Goal: Information Seeking & Learning: Find specific fact

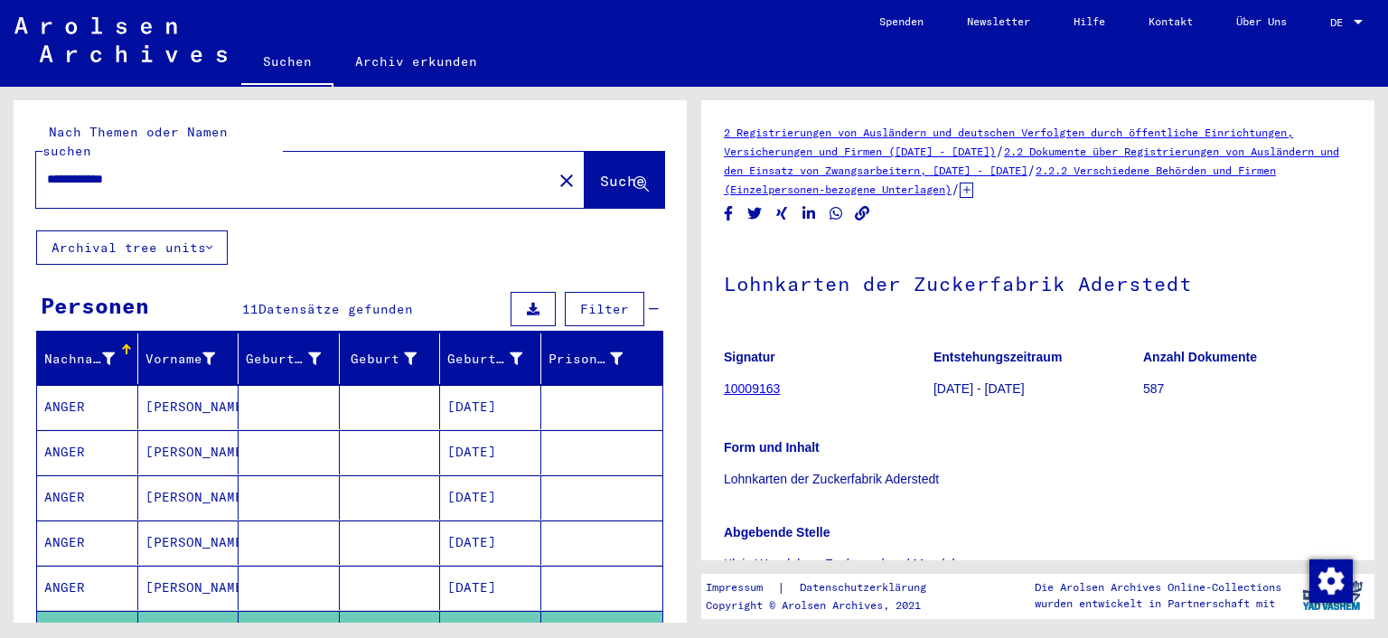
scroll to position [598, 0]
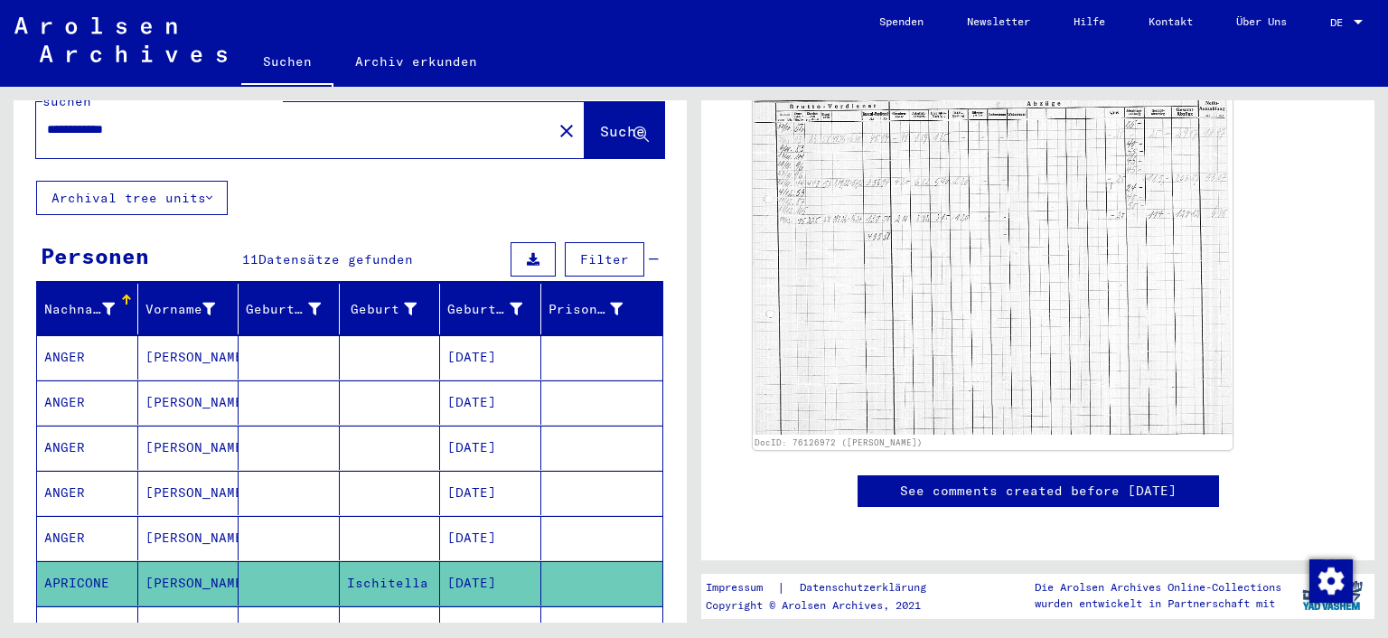
click at [186, 380] on mat-cell "[PERSON_NAME]" at bounding box center [188, 402] width 101 height 44
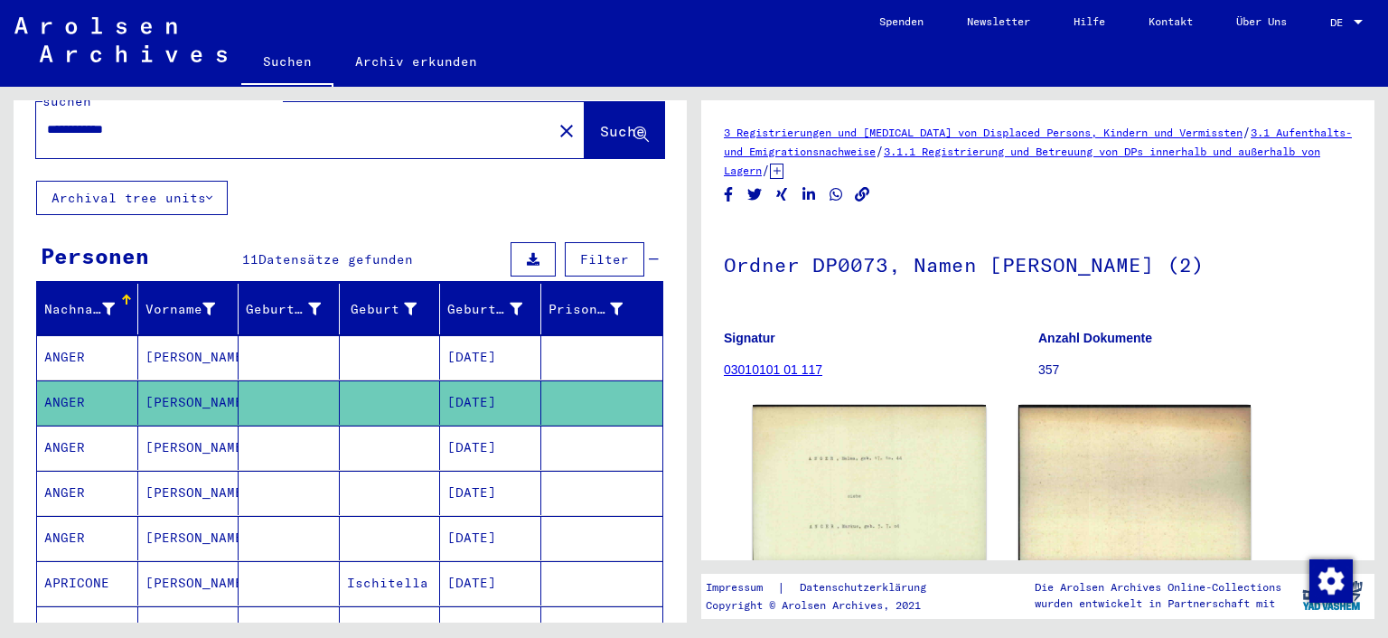
click at [222, 341] on mat-cell "[PERSON_NAME]" at bounding box center [188, 357] width 101 height 44
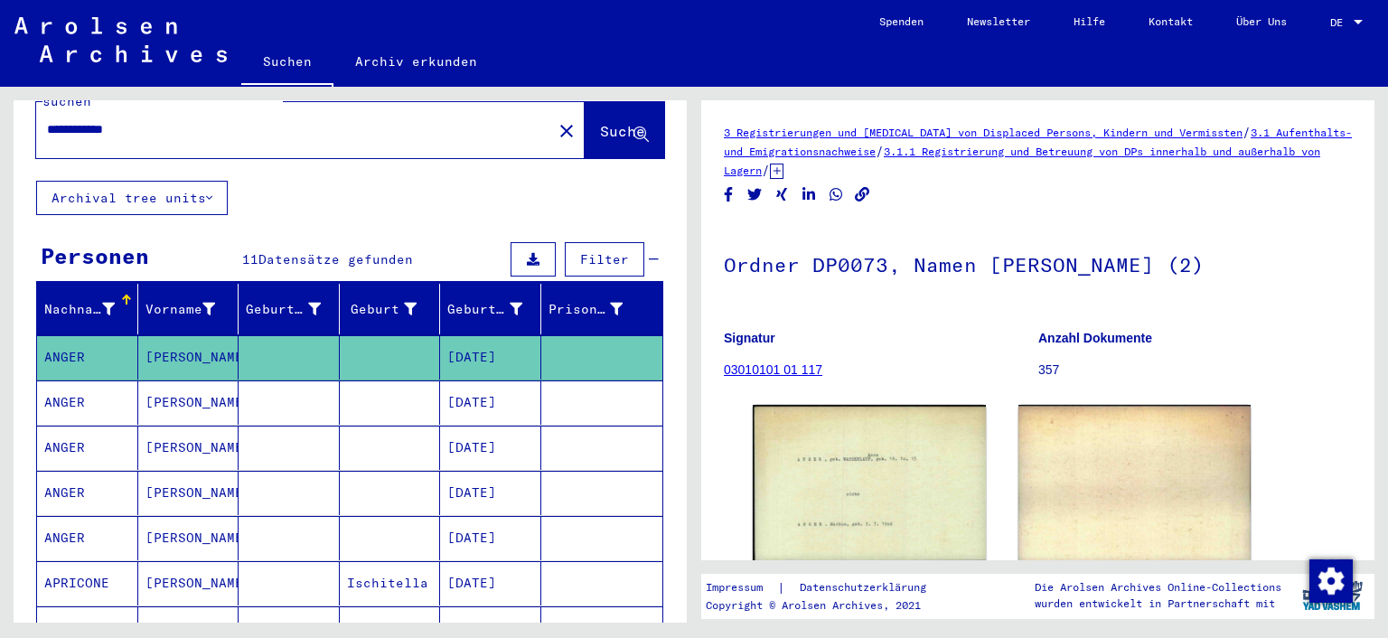
click at [296, 471] on mat-cell at bounding box center [289, 493] width 101 height 44
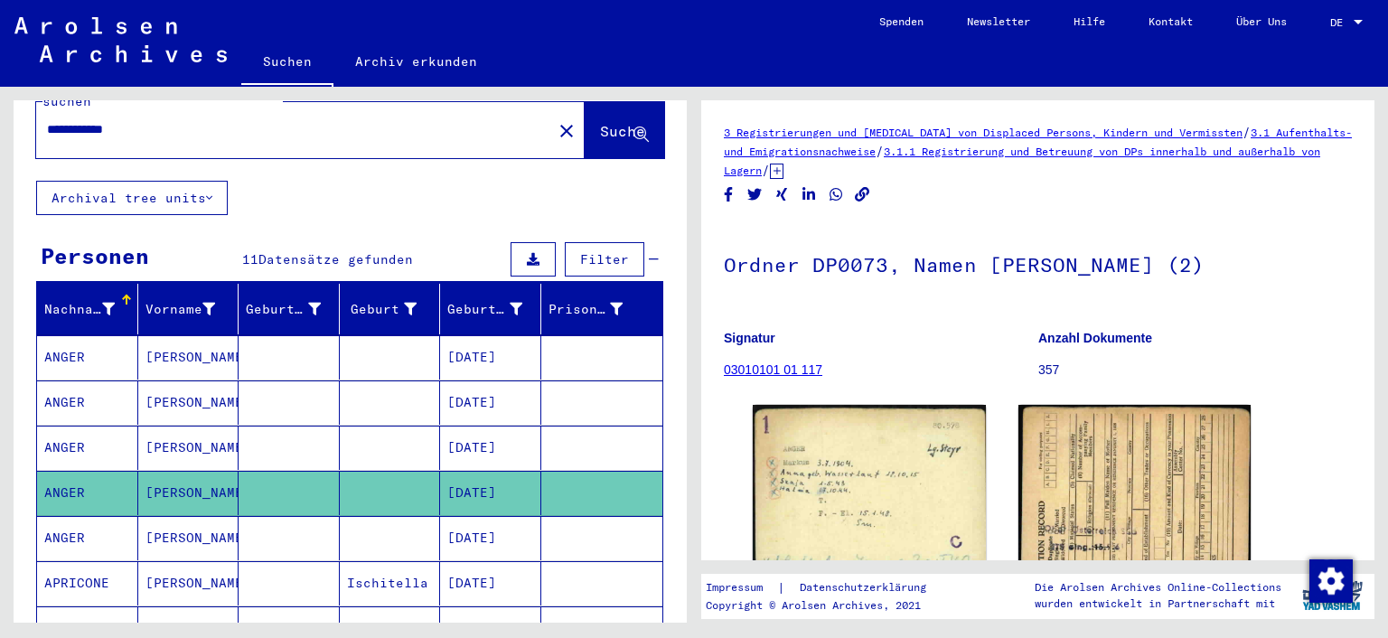
click at [297, 439] on mat-cell at bounding box center [289, 448] width 101 height 44
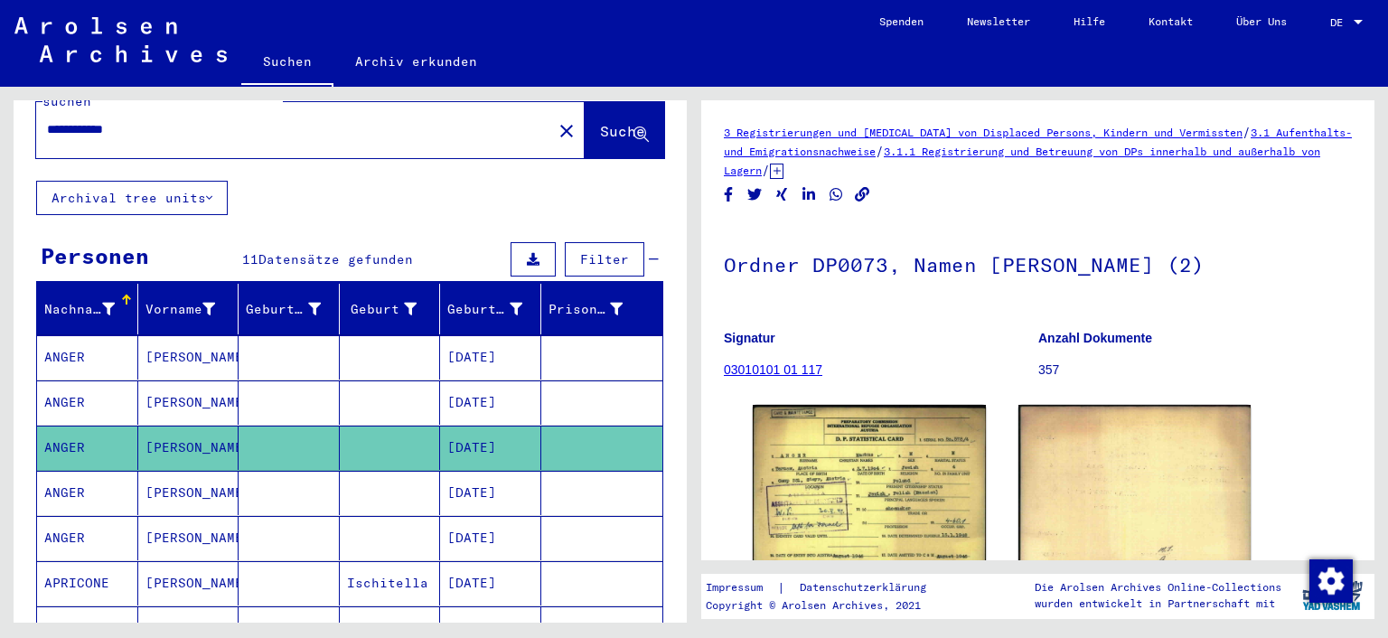
click at [318, 471] on mat-cell at bounding box center [289, 493] width 101 height 44
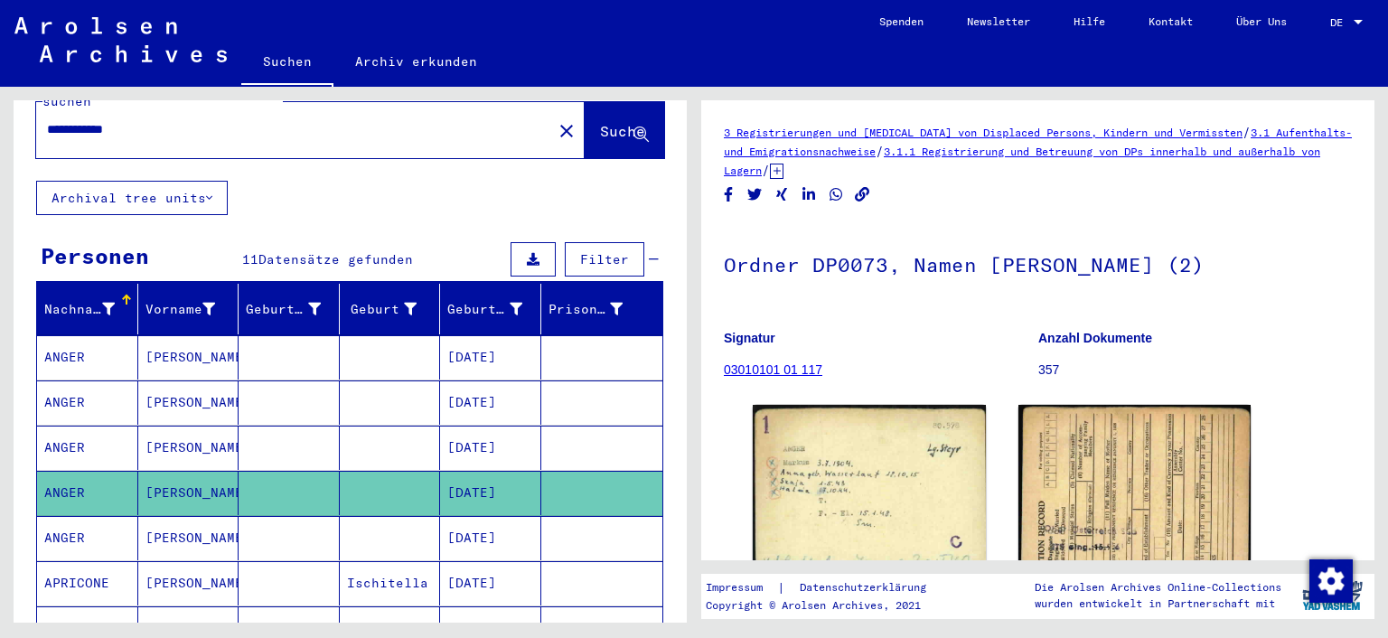
click at [304, 426] on mat-cell at bounding box center [289, 448] width 101 height 44
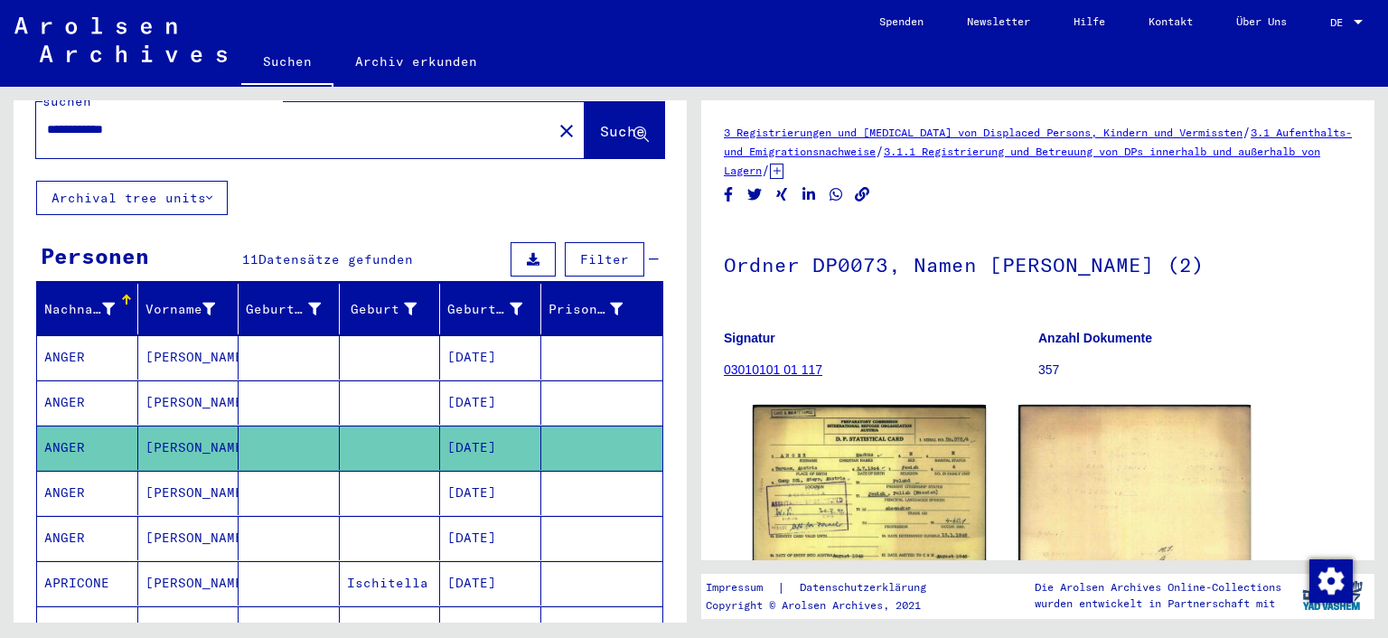
scroll to position [144, 0]
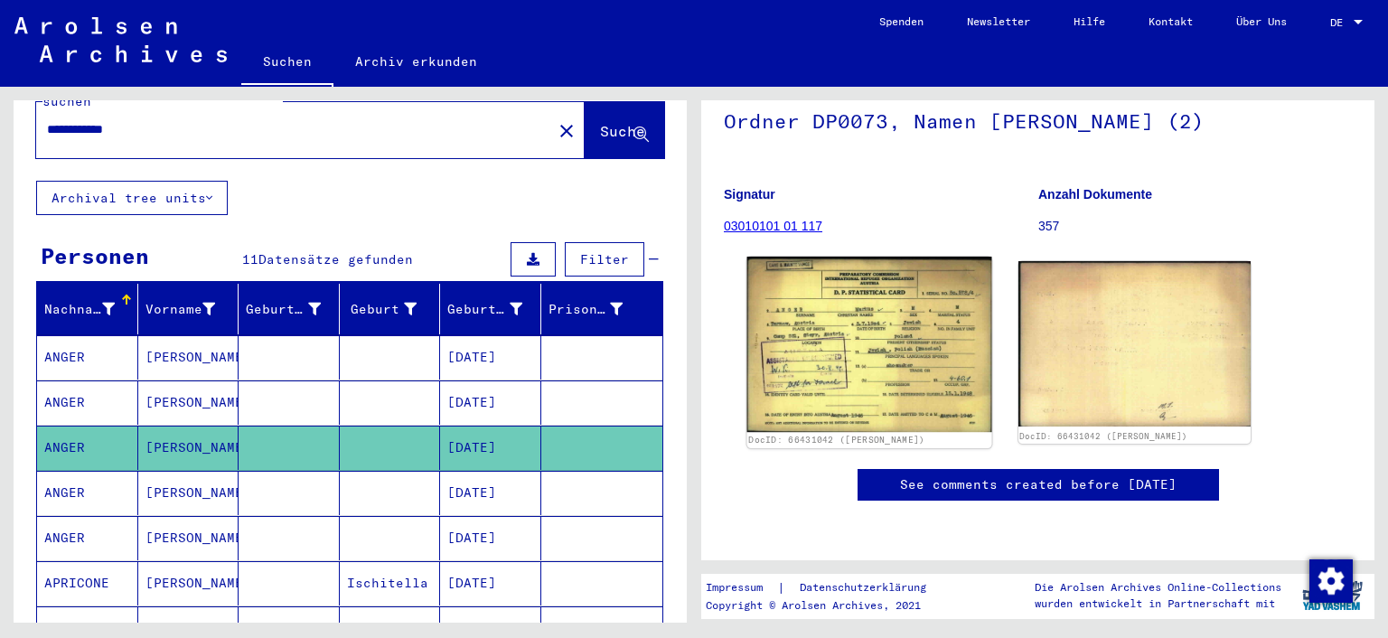
click at [868, 420] on img at bounding box center [869, 344] width 244 height 175
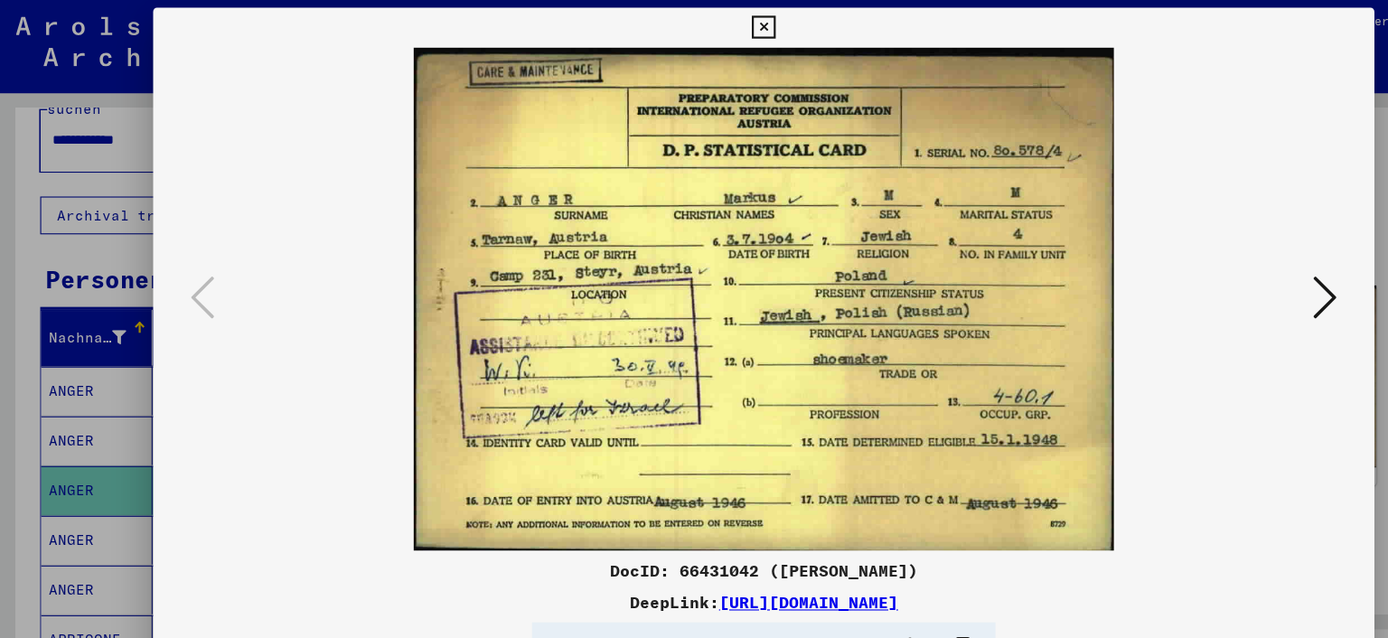
click at [1208, 286] on icon at bounding box center [1204, 271] width 22 height 43
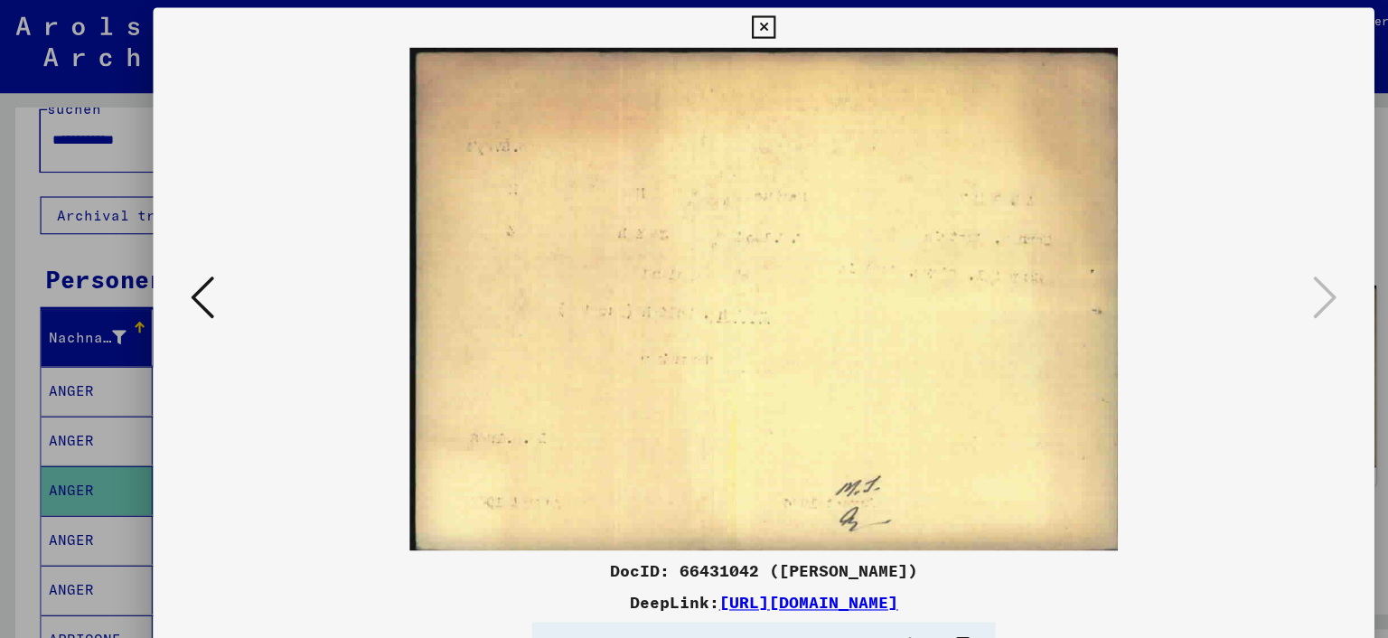
click at [704, 24] on icon at bounding box center [693, 27] width 21 height 22
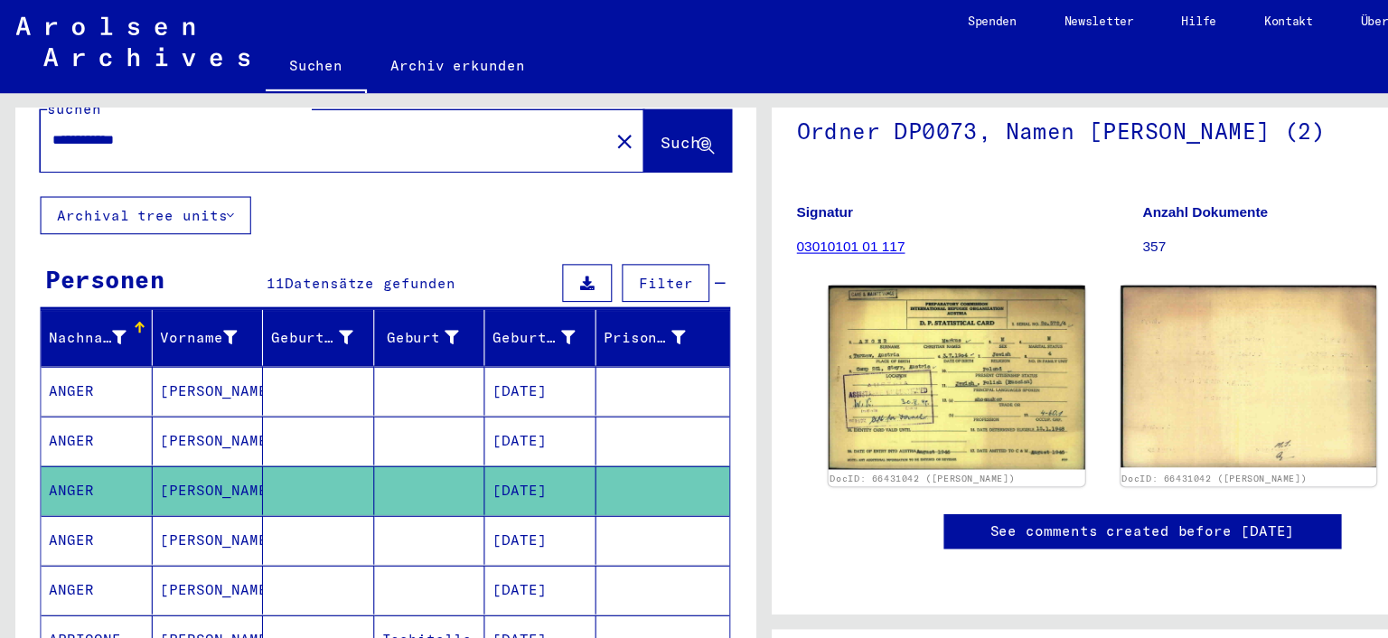
scroll to position [166, 0]
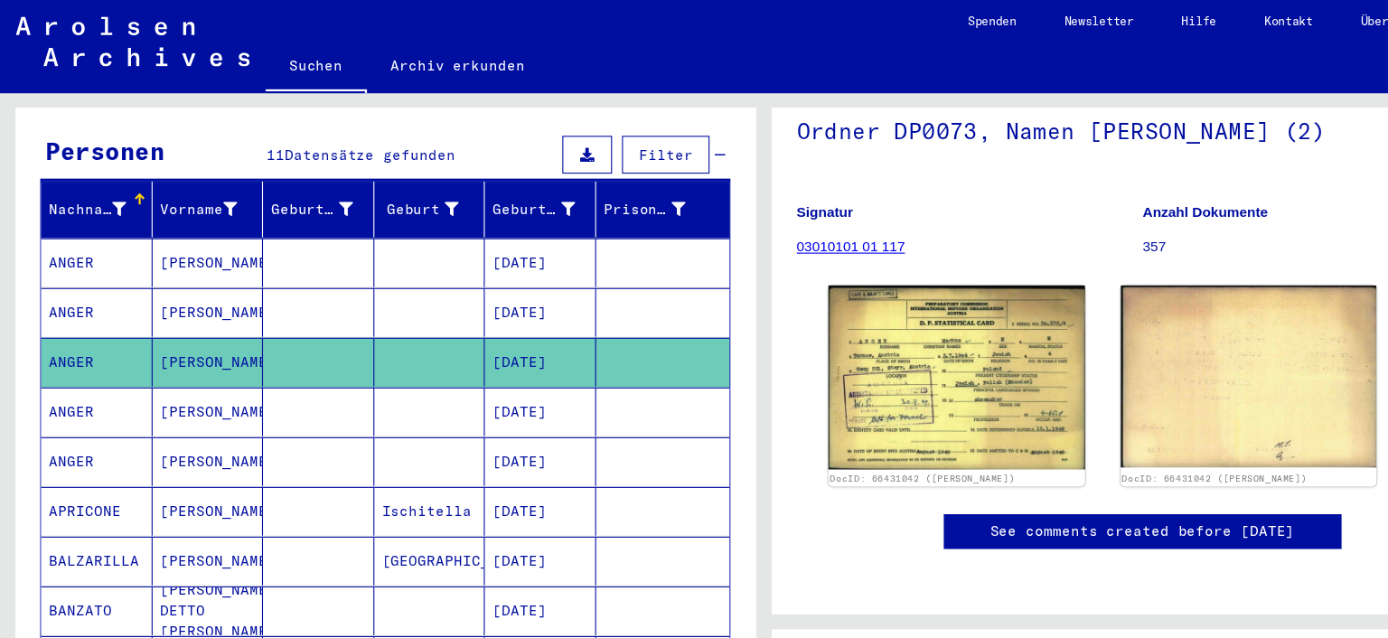
click at [333, 354] on mat-cell at bounding box center [289, 376] width 101 height 44
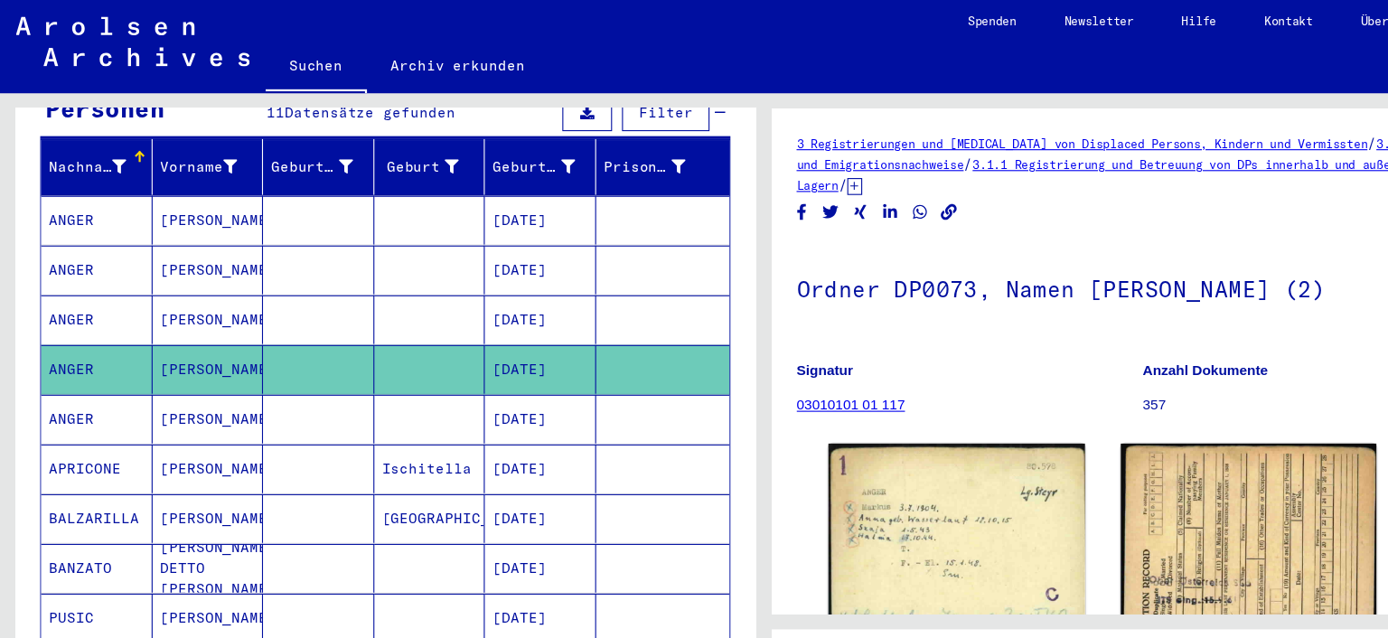
scroll to position [267, 0]
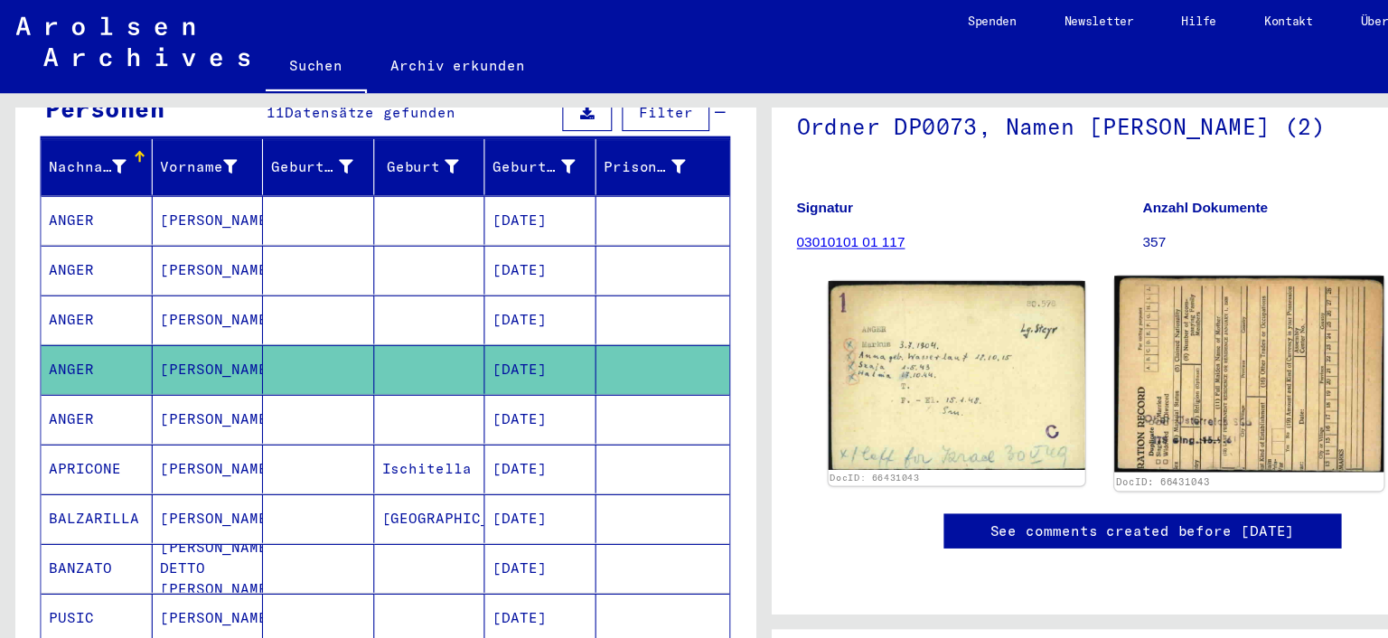
click at [1117, 293] on img at bounding box center [1134, 342] width 244 height 178
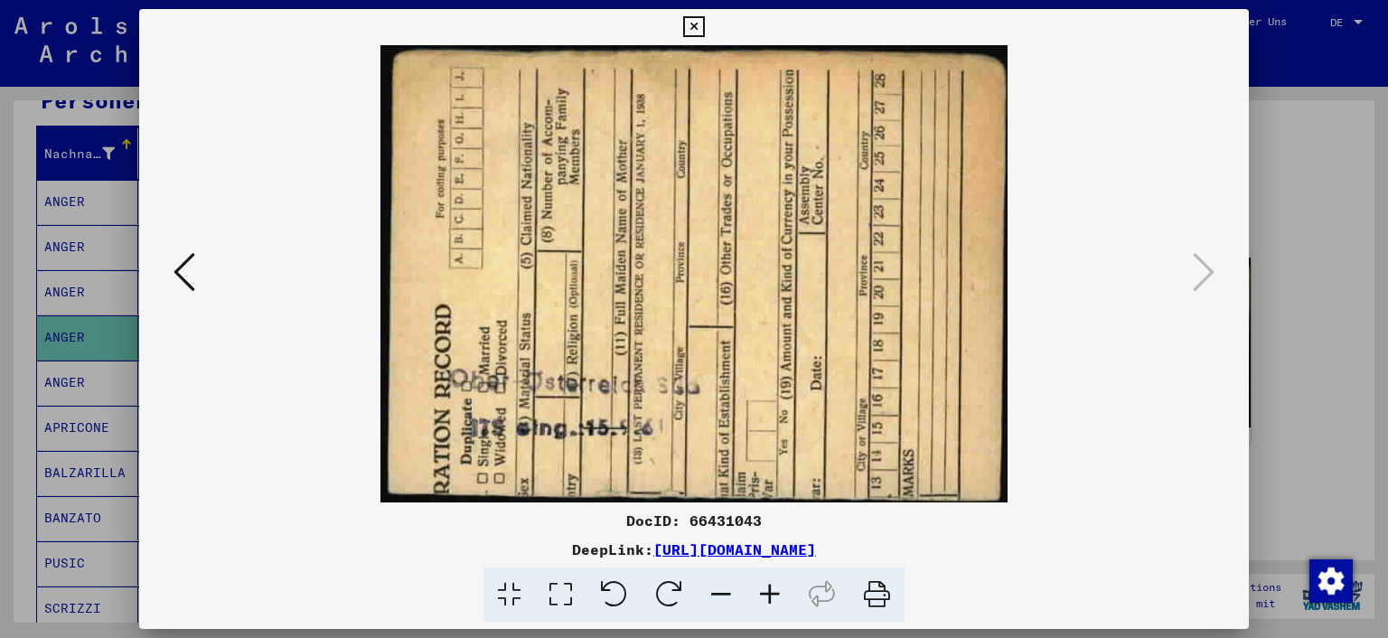
click at [709, 38] on button at bounding box center [694, 27] width 32 height 36
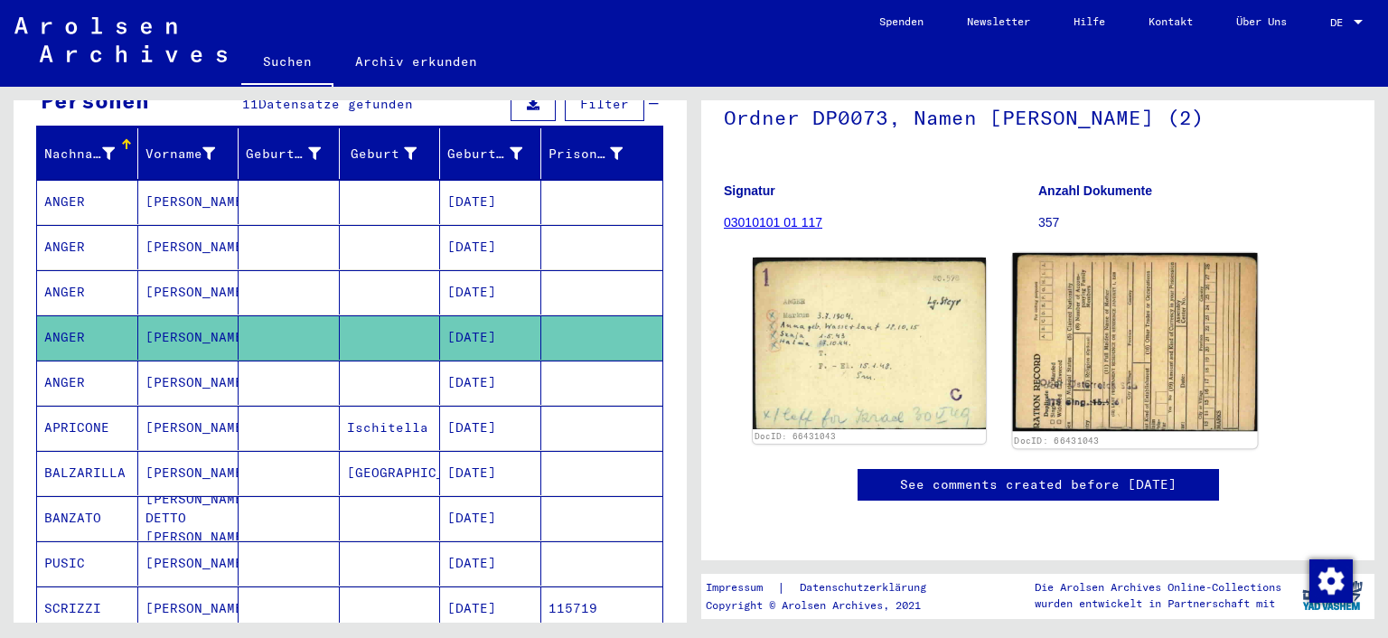
click at [1203, 253] on img at bounding box center [1134, 342] width 244 height 178
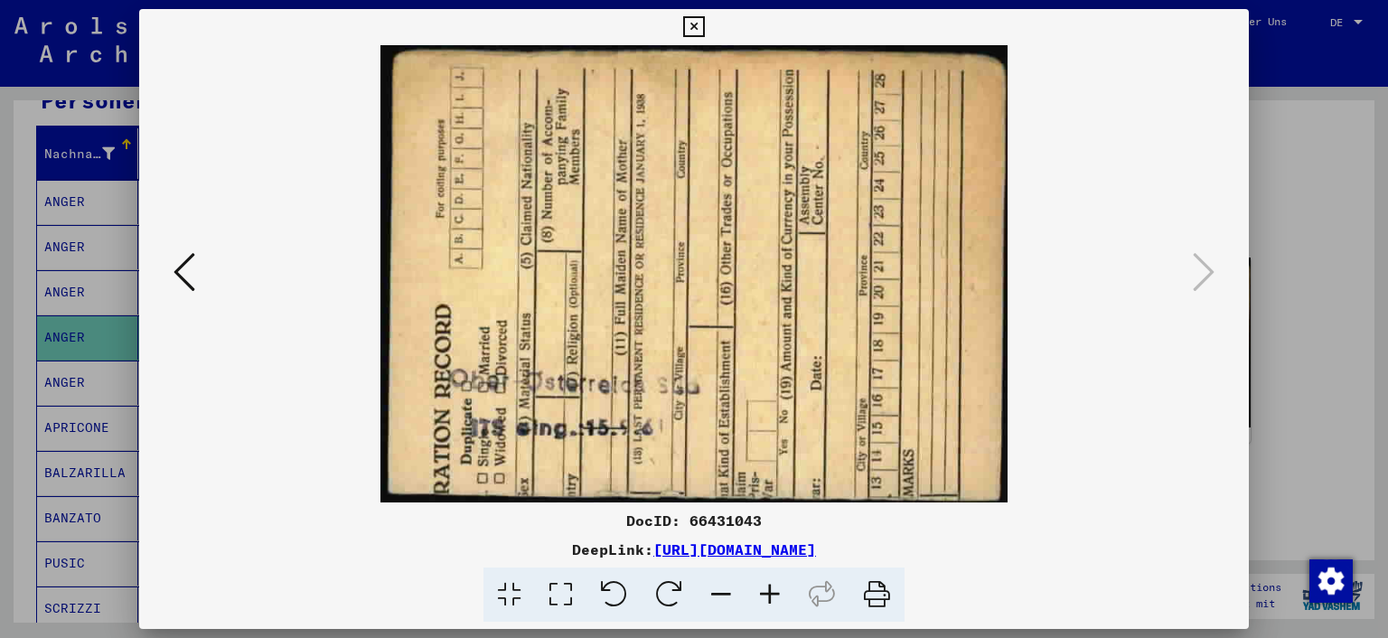
click at [709, 23] on button at bounding box center [694, 27] width 32 height 36
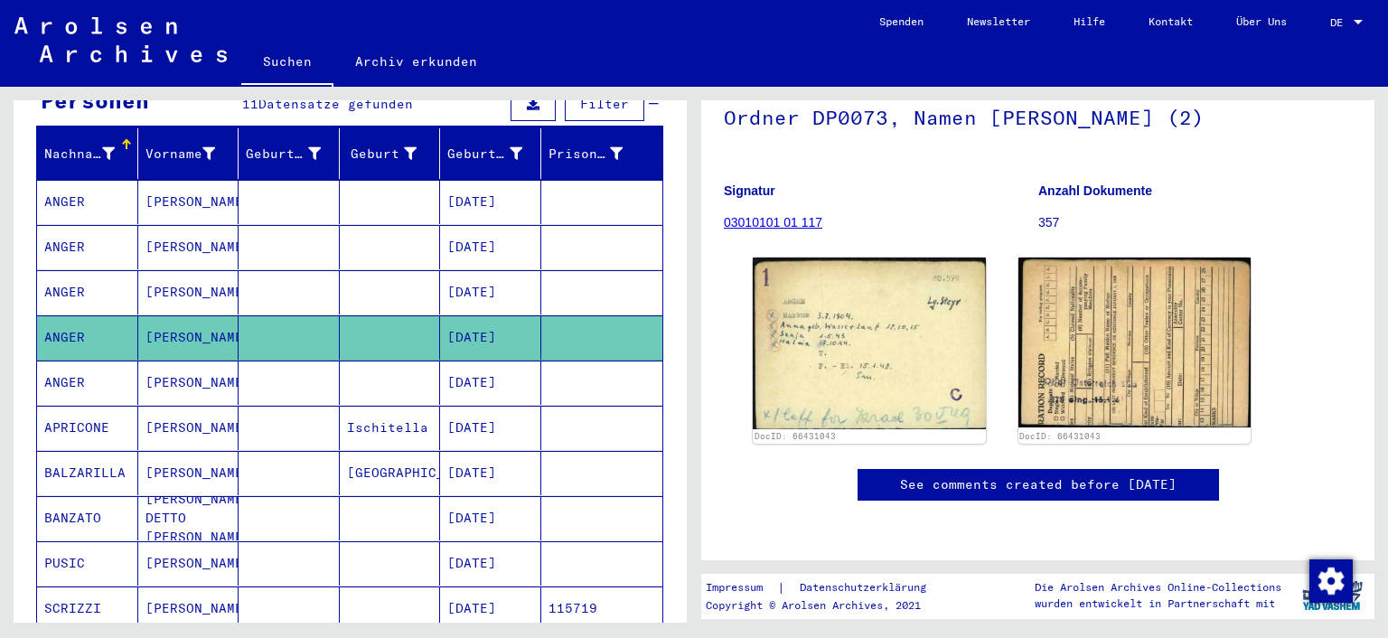
click at [360, 367] on mat-cell at bounding box center [390, 383] width 101 height 44
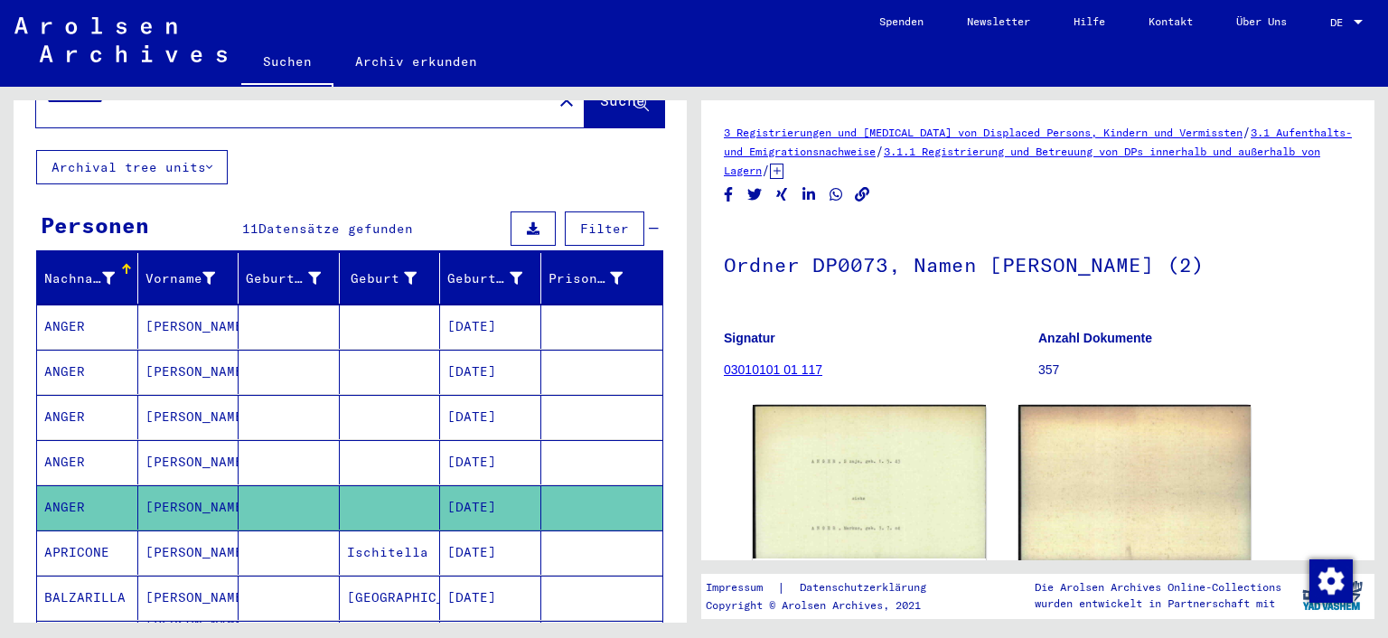
scroll to position [84, 0]
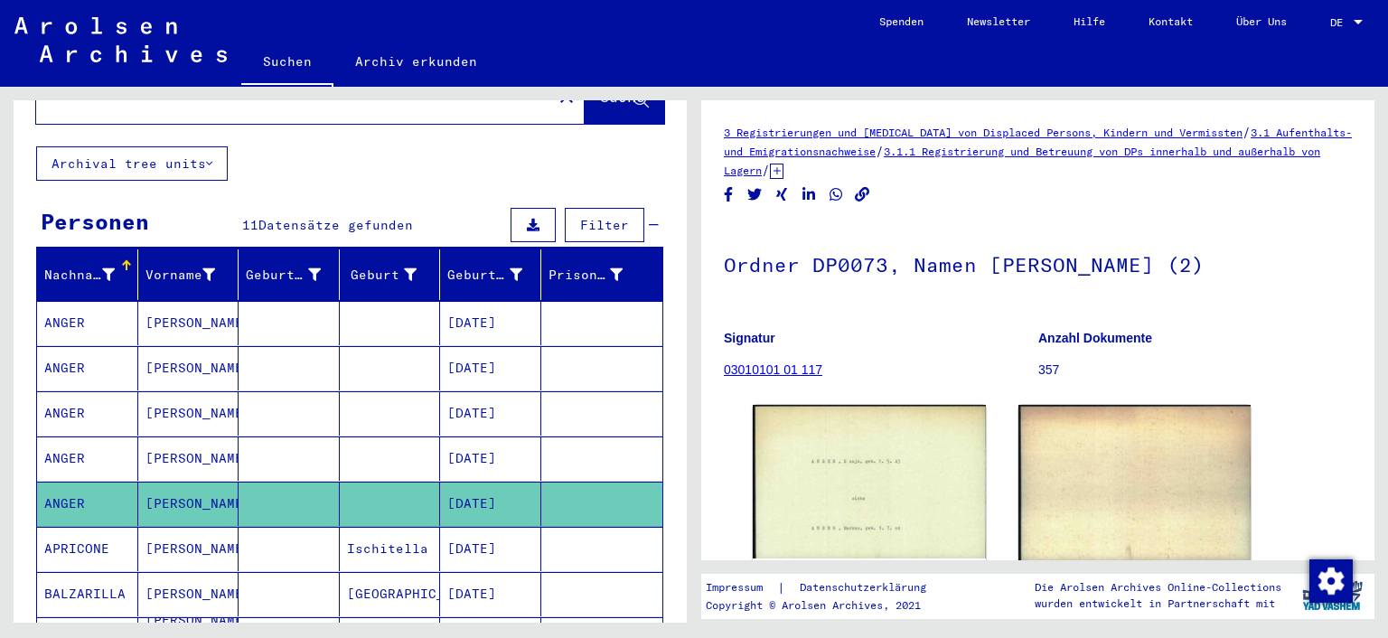
click at [252, 454] on mat-cell at bounding box center [289, 458] width 101 height 44
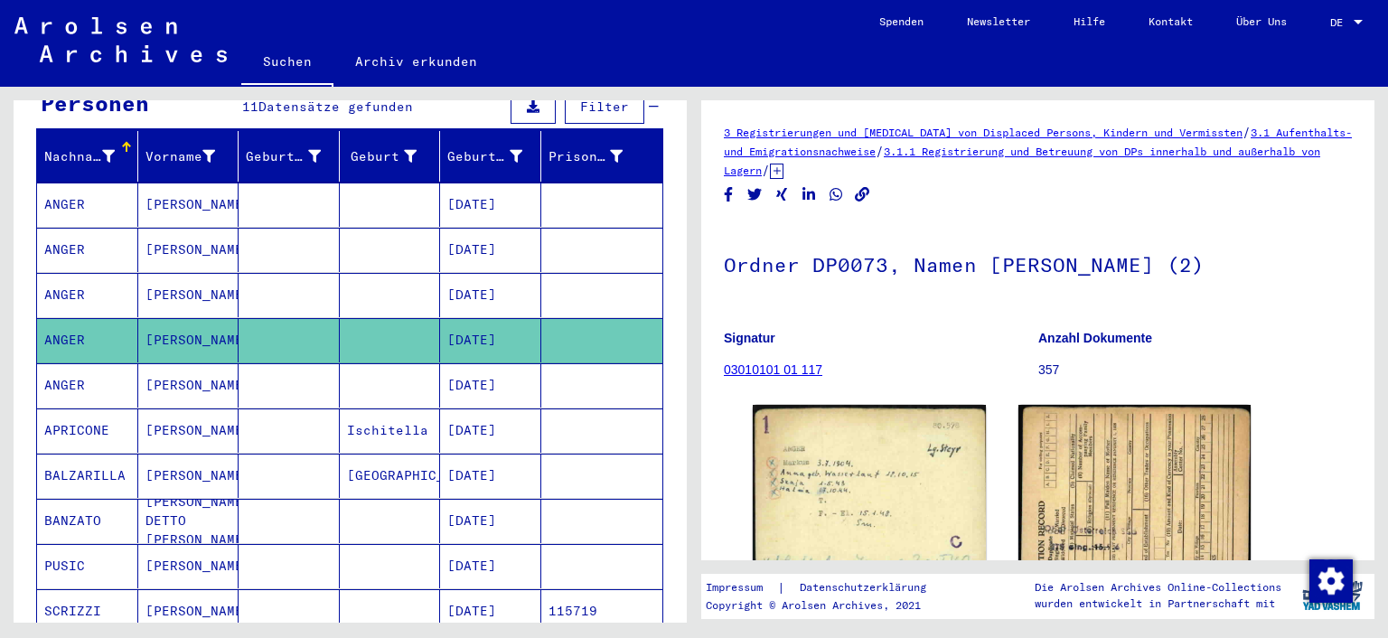
scroll to position [220, 0]
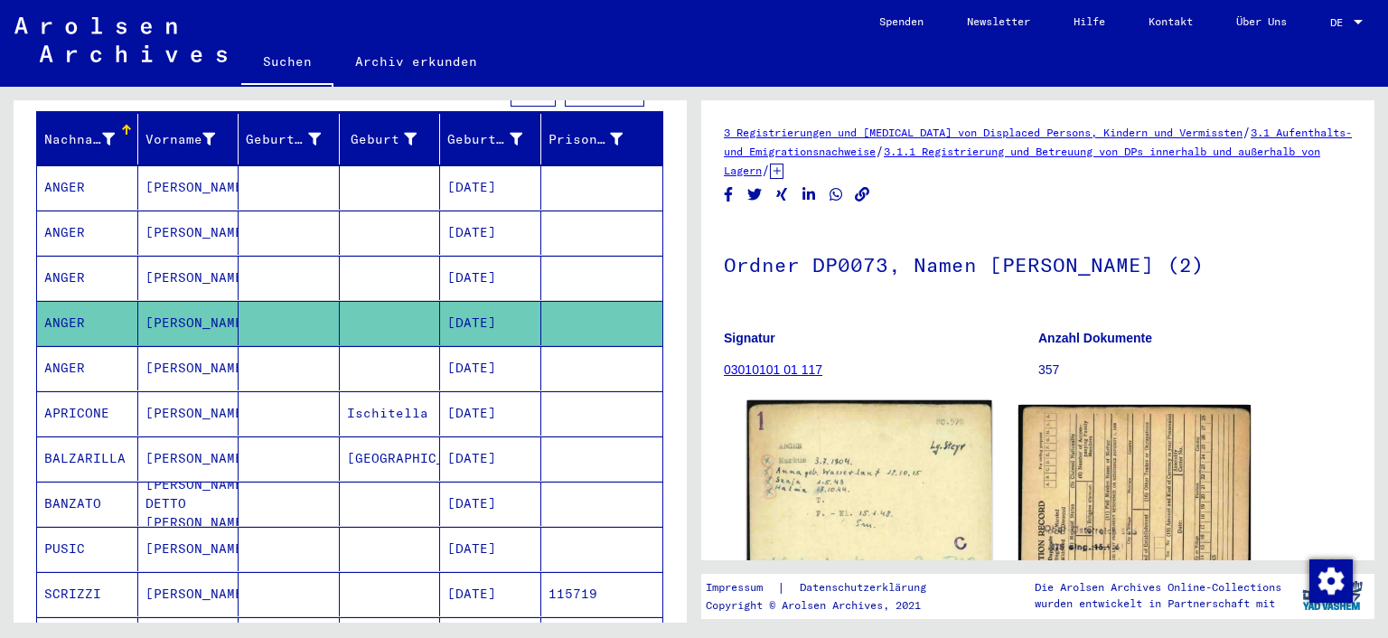
click at [973, 500] on img at bounding box center [869, 490] width 244 height 180
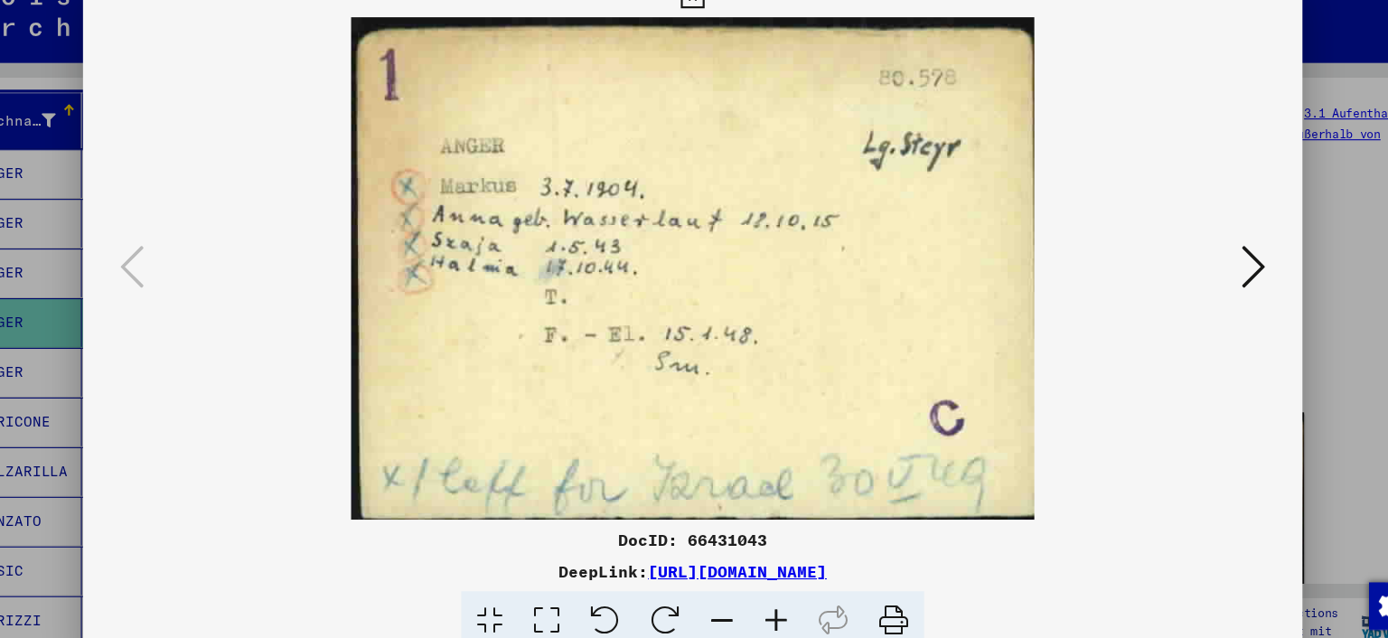
click at [1207, 270] on icon at bounding box center [1204, 271] width 22 height 43
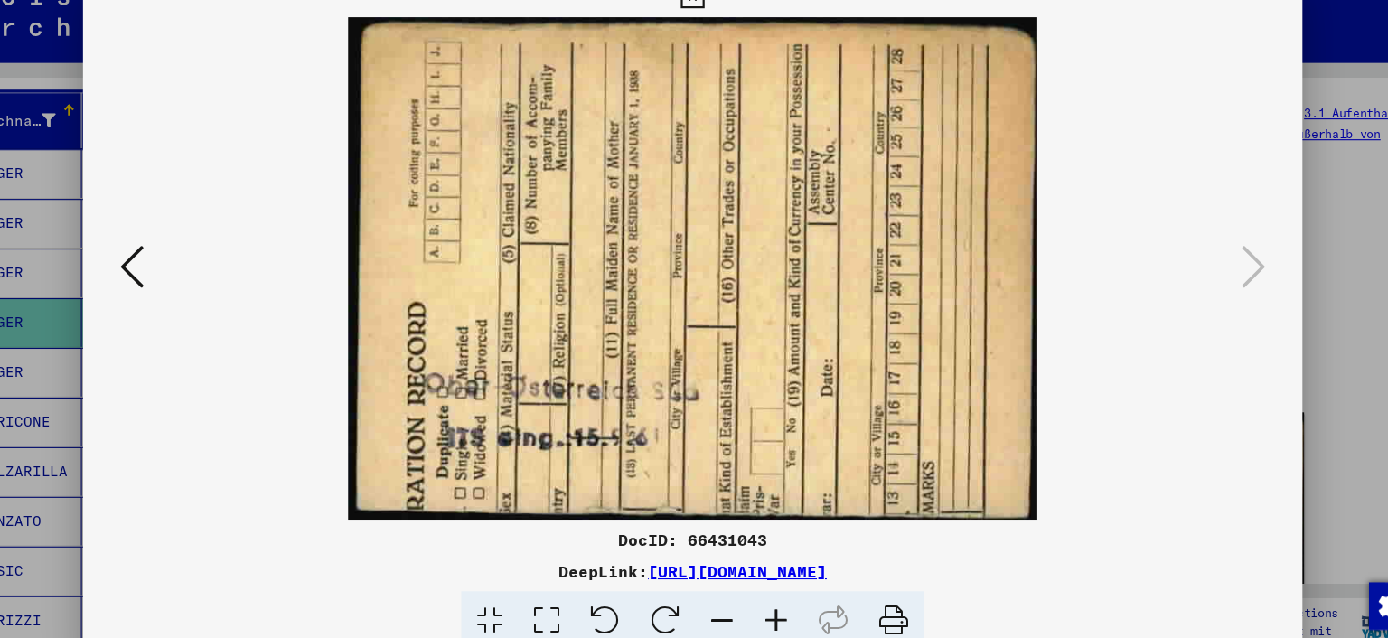
click at [709, 38] on button at bounding box center [694, 27] width 32 height 36
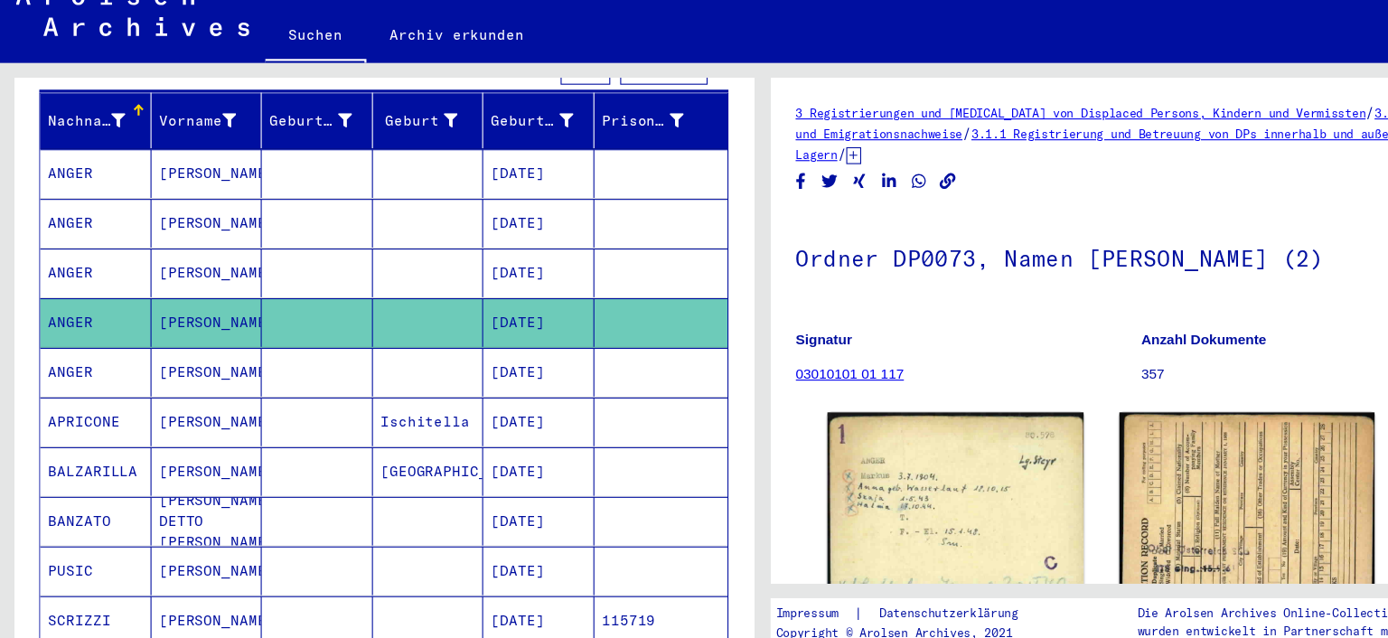
click at [172, 354] on mat-cell "[PERSON_NAME]" at bounding box center [188, 368] width 101 height 44
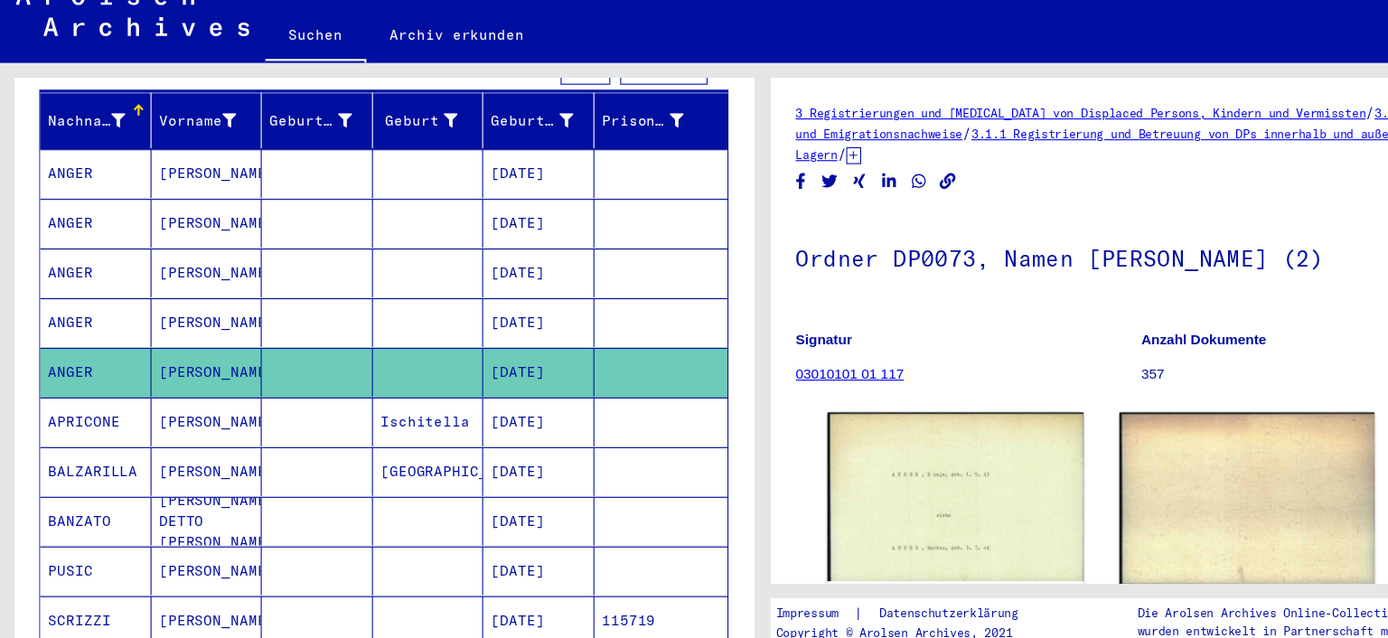
scroll to position [243, 0]
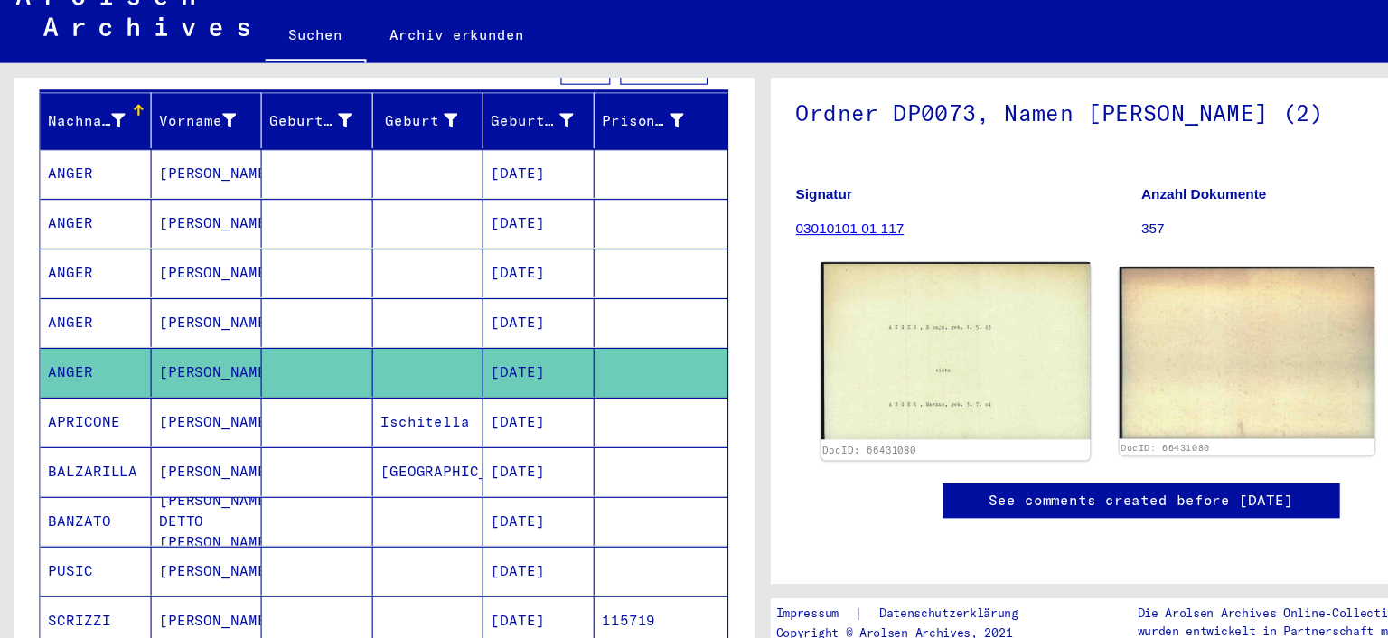
click at [790, 267] on img at bounding box center [869, 347] width 244 height 161
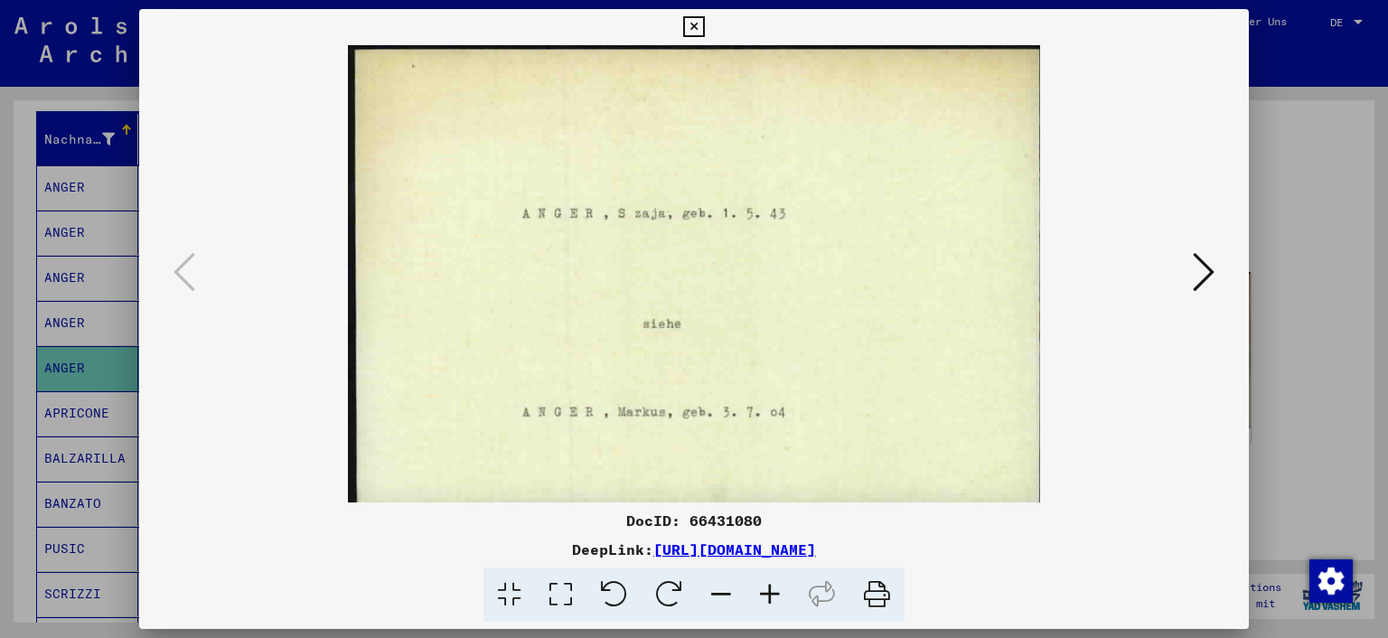
click at [704, 22] on icon at bounding box center [693, 27] width 21 height 22
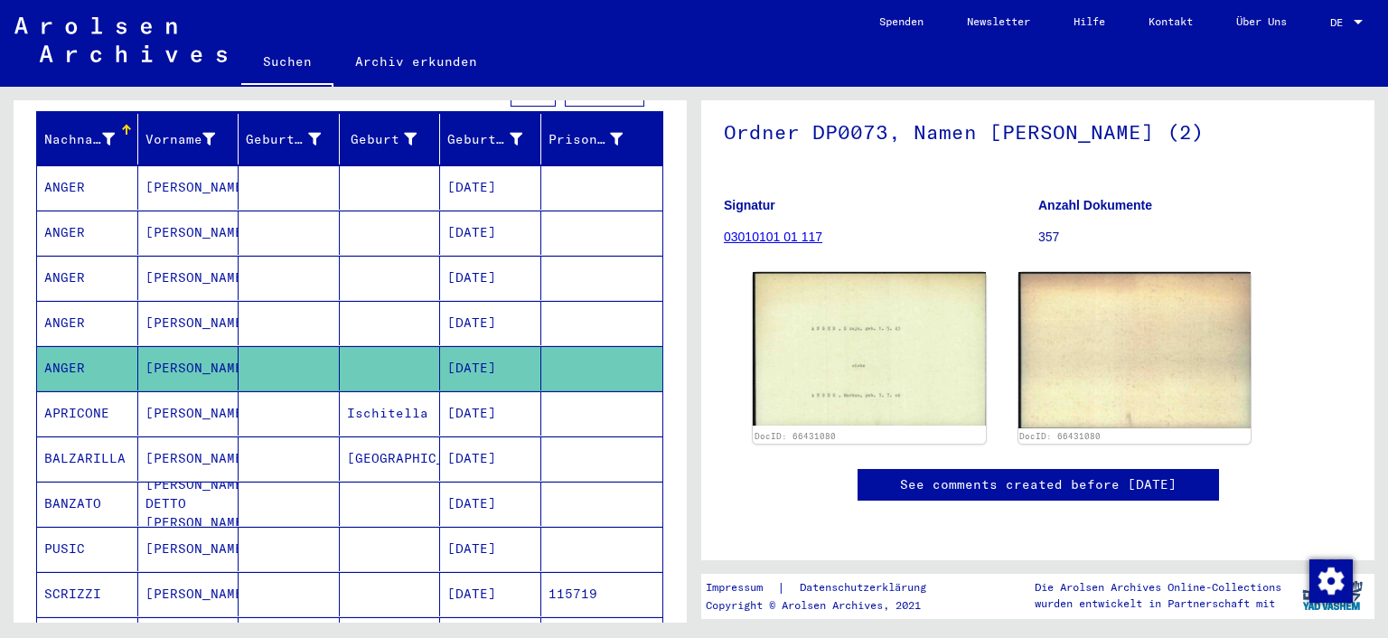
click at [420, 260] on mat-cell at bounding box center [390, 278] width 101 height 44
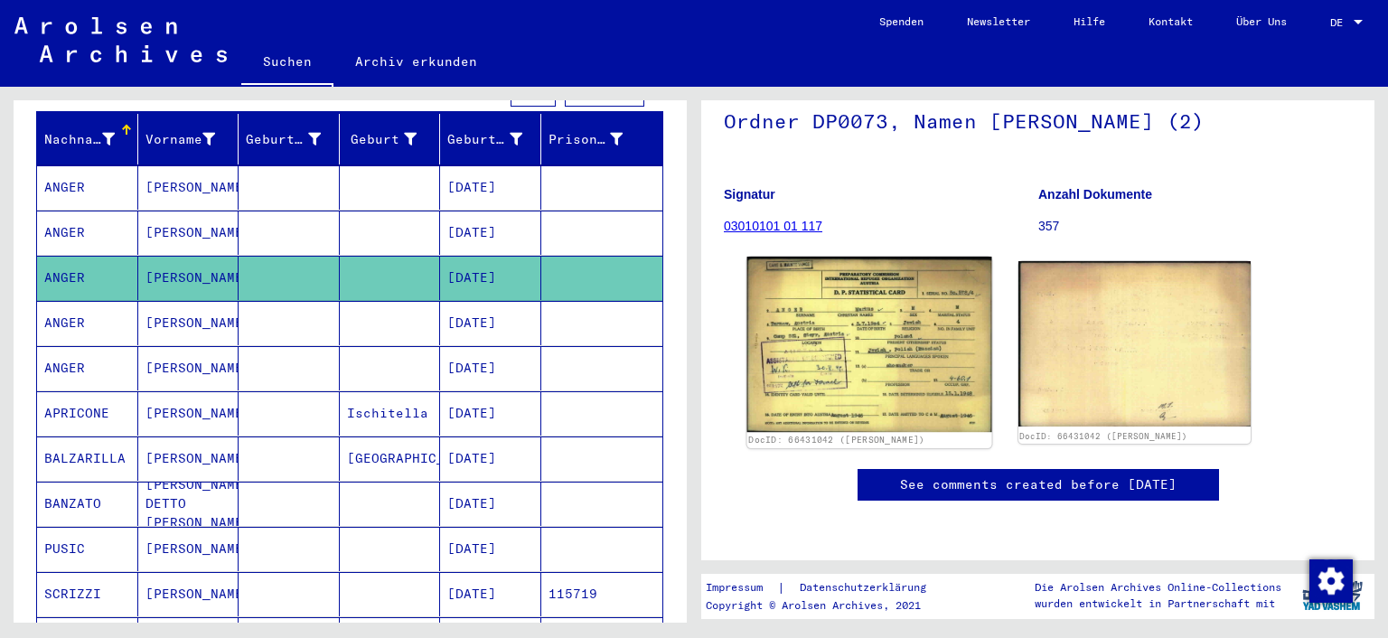
scroll to position [226, 0]
click at [753, 326] on img at bounding box center [869, 344] width 244 height 175
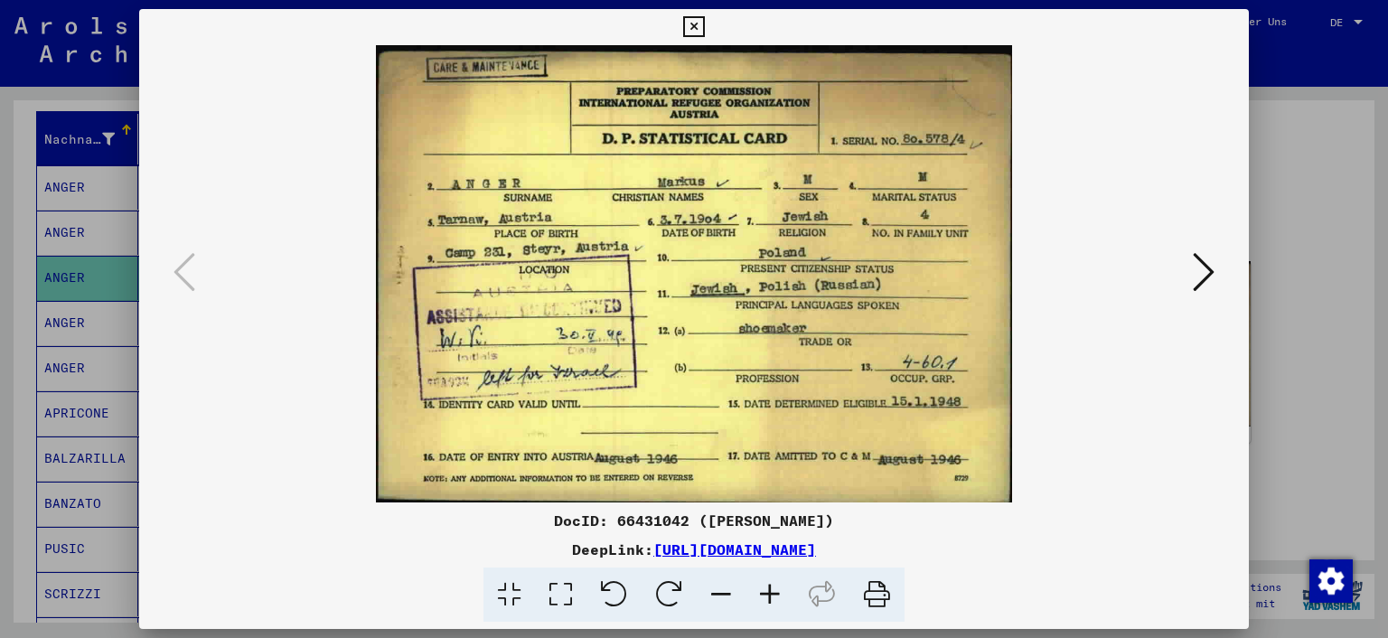
click at [704, 19] on icon at bounding box center [693, 27] width 21 height 22
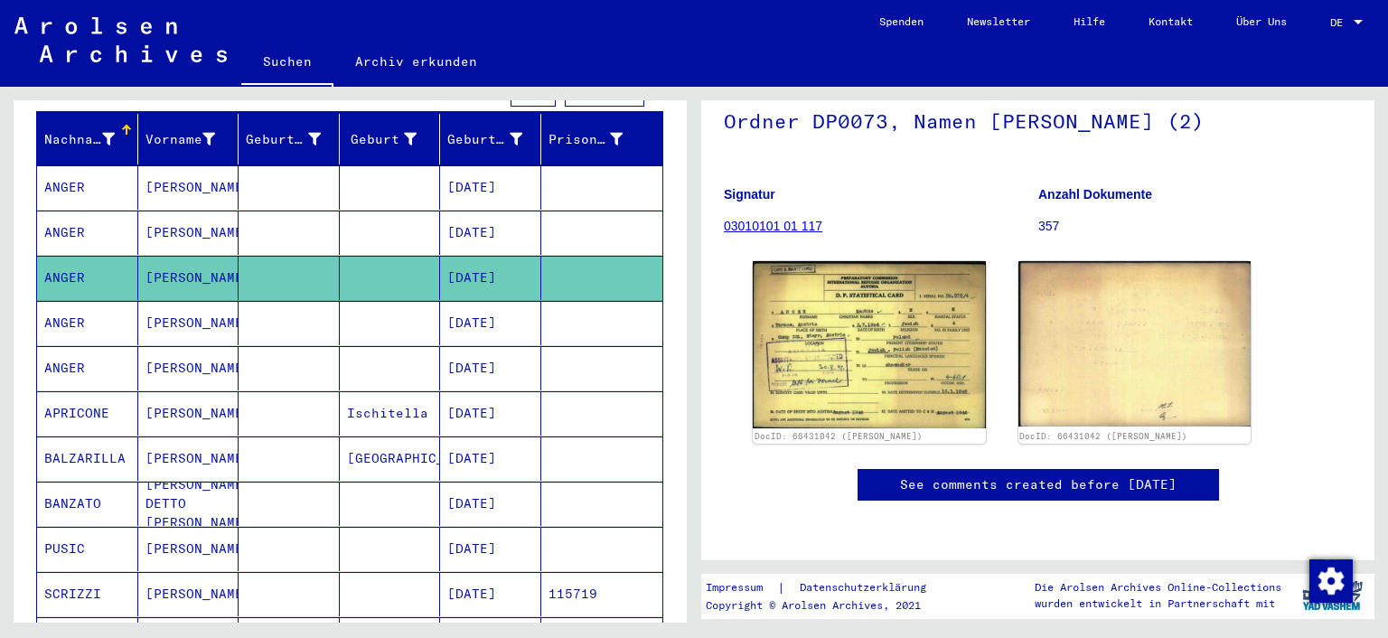
click at [472, 228] on mat-cell "[DATE]" at bounding box center [490, 233] width 101 height 44
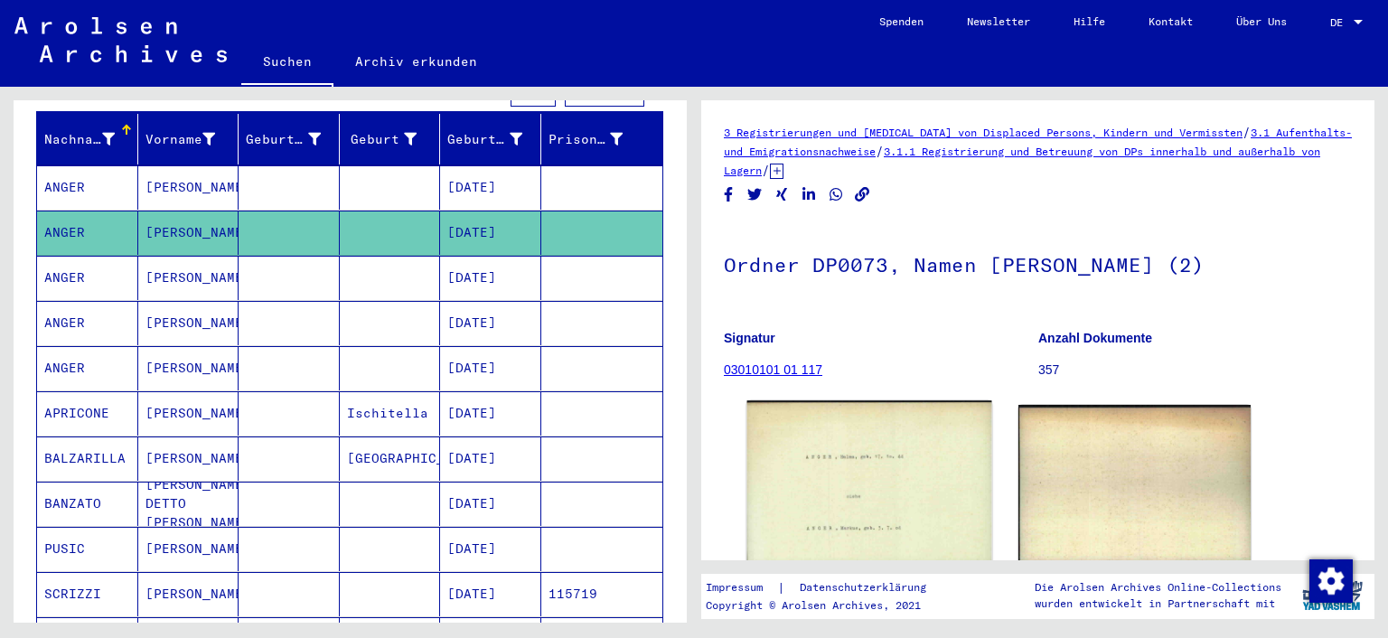
click at [837, 436] on img at bounding box center [869, 482] width 244 height 164
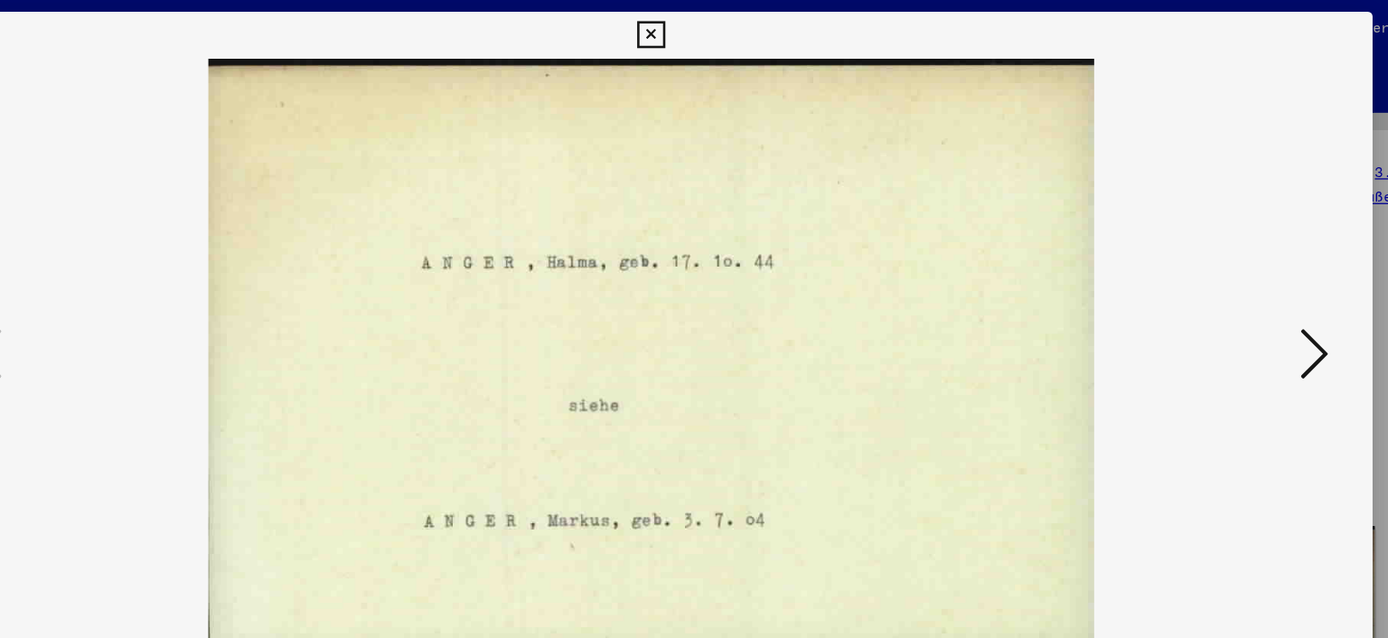
click at [704, 25] on icon at bounding box center [693, 27] width 21 height 22
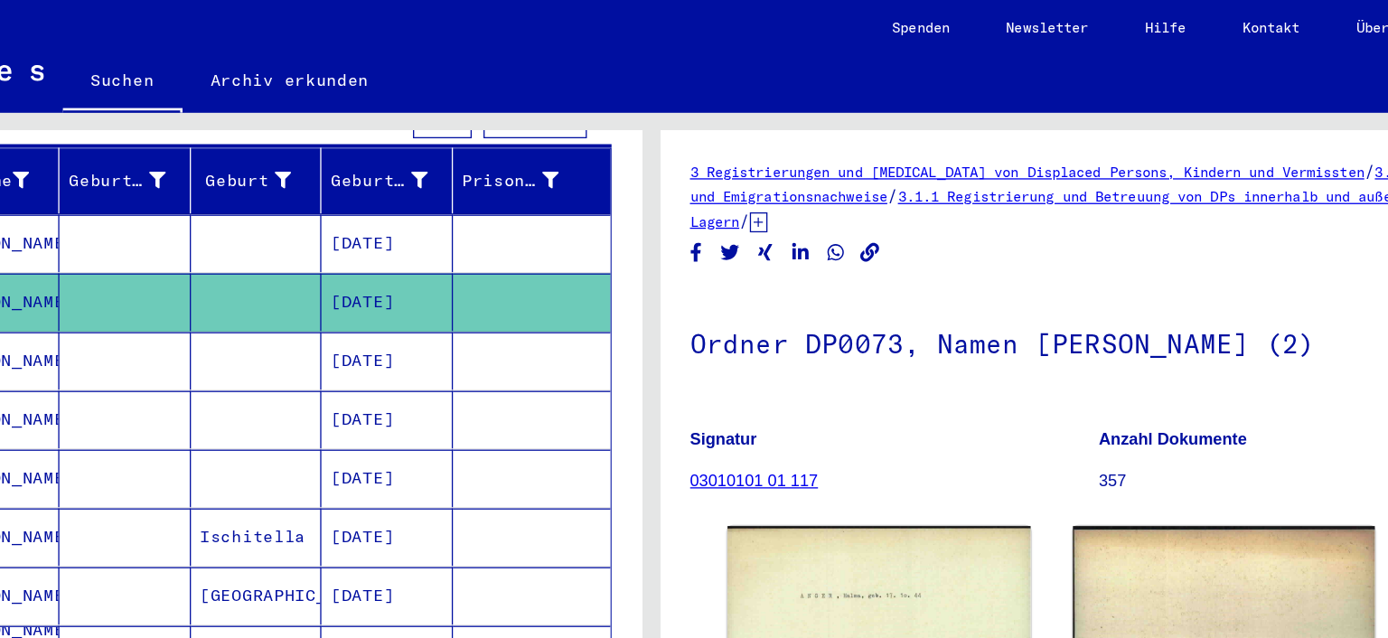
click at [581, 183] on mat-cell at bounding box center [602, 187] width 122 height 44
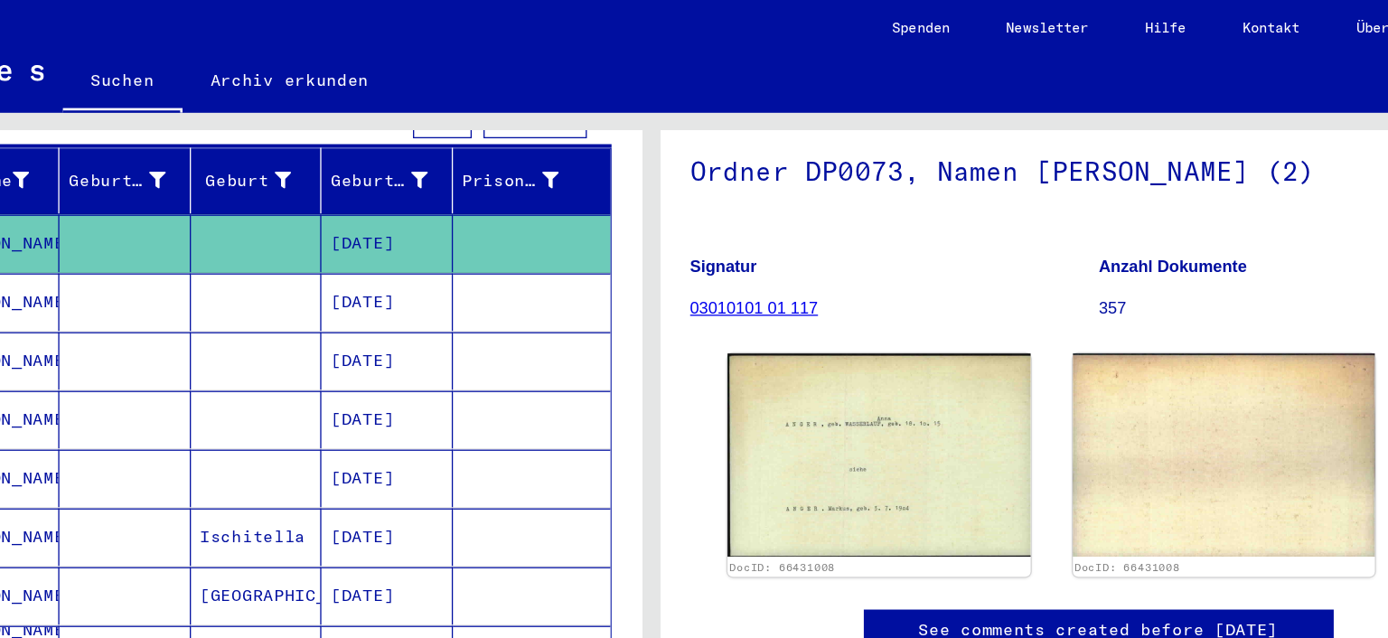
scroll to position [309, 0]
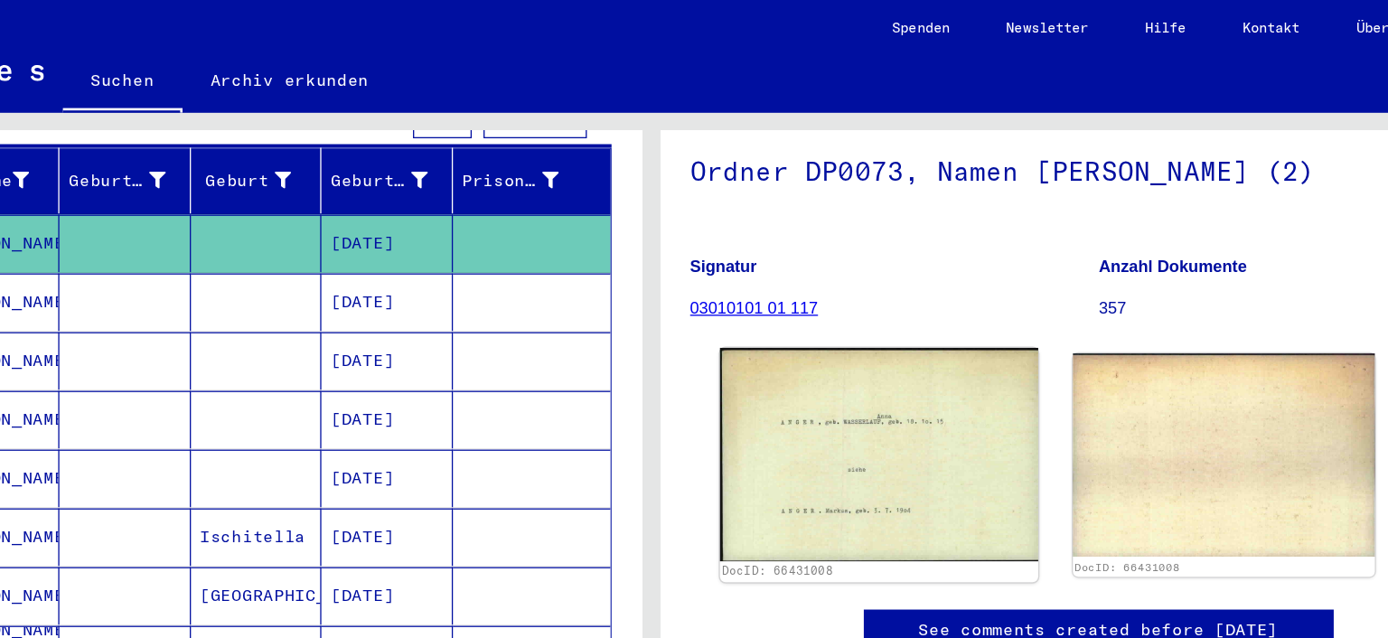
click at [877, 267] on img at bounding box center [869, 349] width 244 height 164
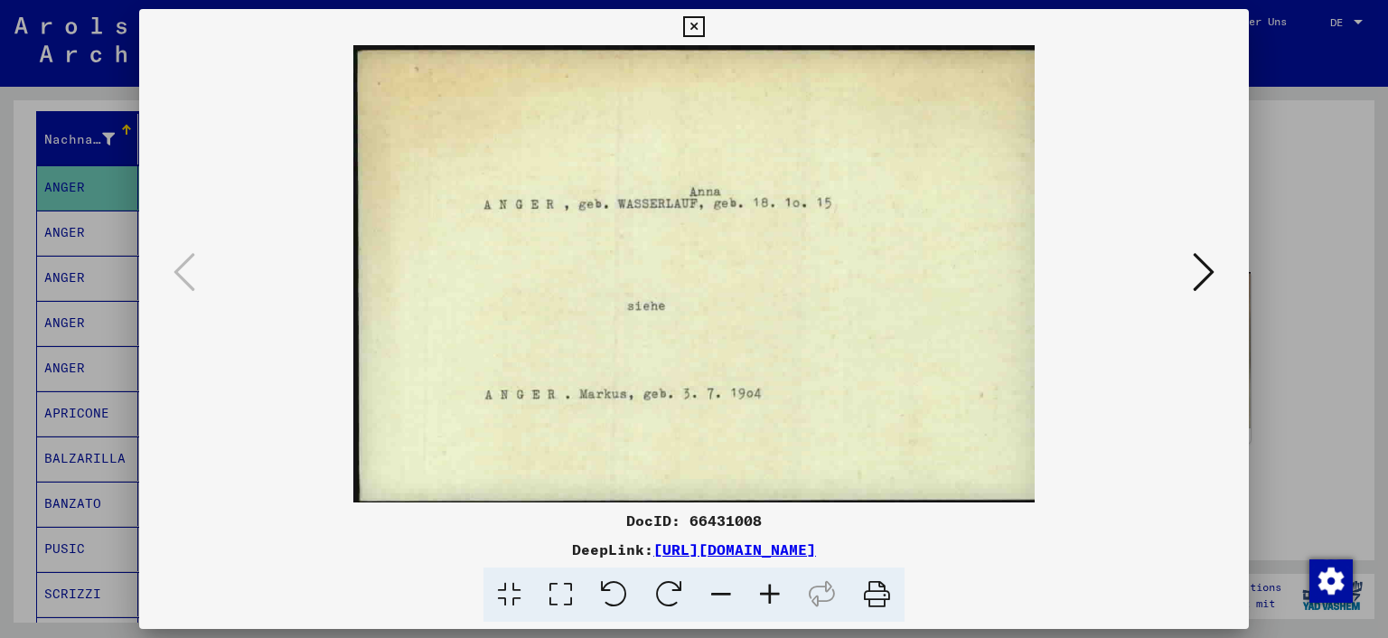
click at [704, 28] on icon at bounding box center [693, 27] width 21 height 22
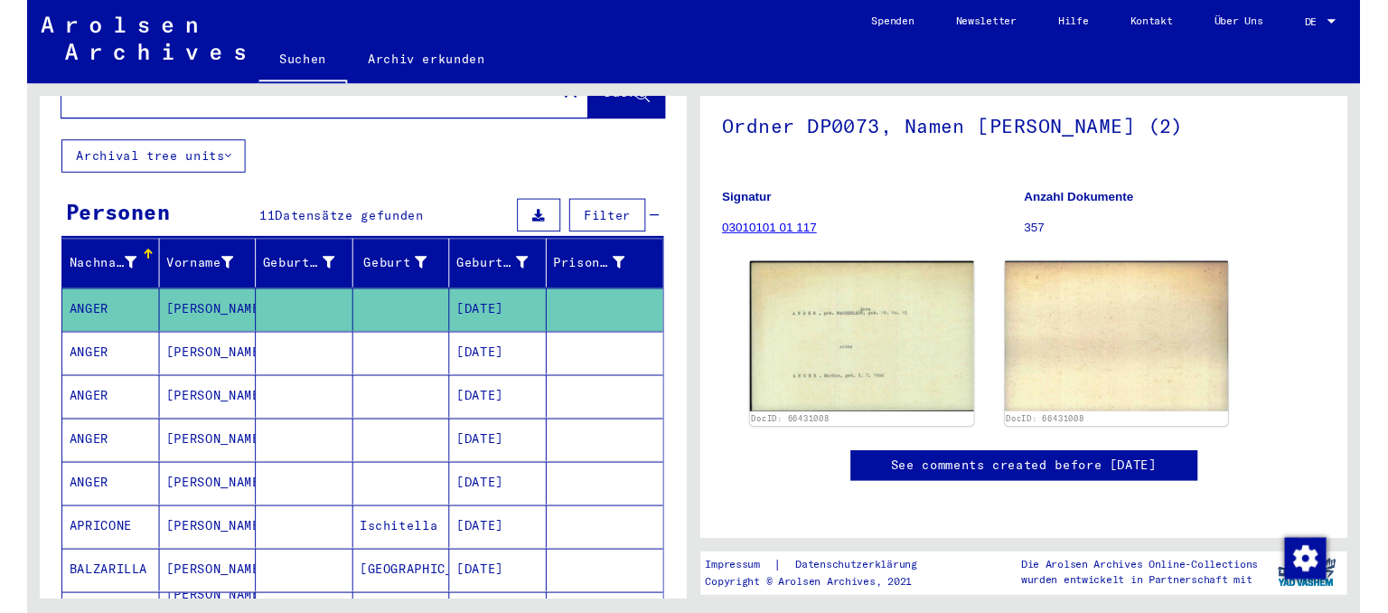
scroll to position [0, 0]
